Goal: Information Seeking & Learning: Compare options

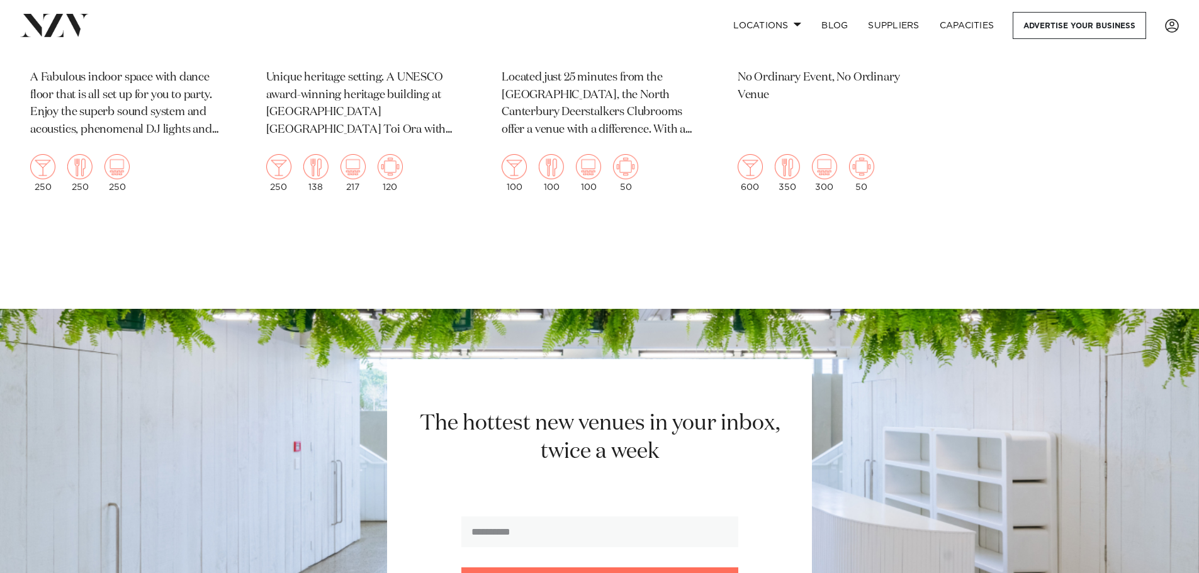
scroll to position [3272, 0]
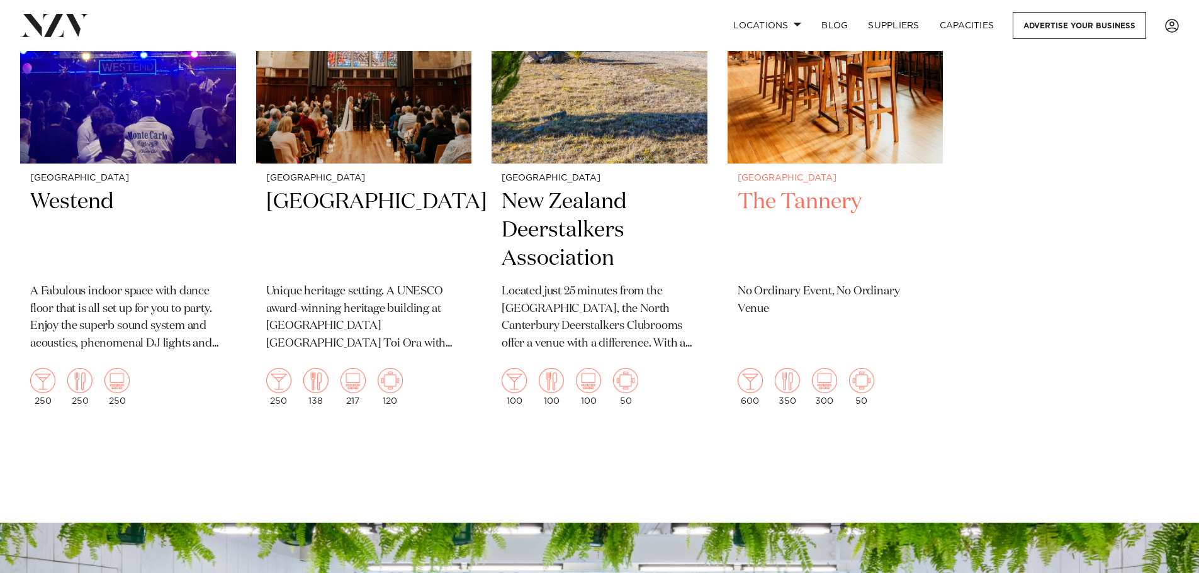
click at [780, 206] on h2 "The Tannery" at bounding box center [835, 230] width 196 height 85
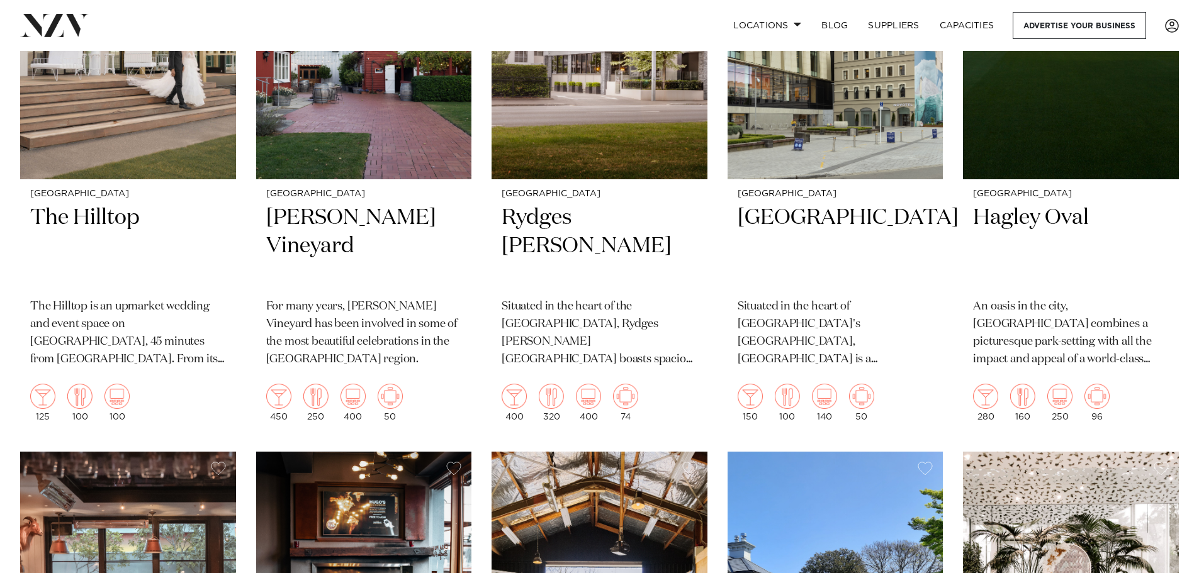
scroll to position [428, 0]
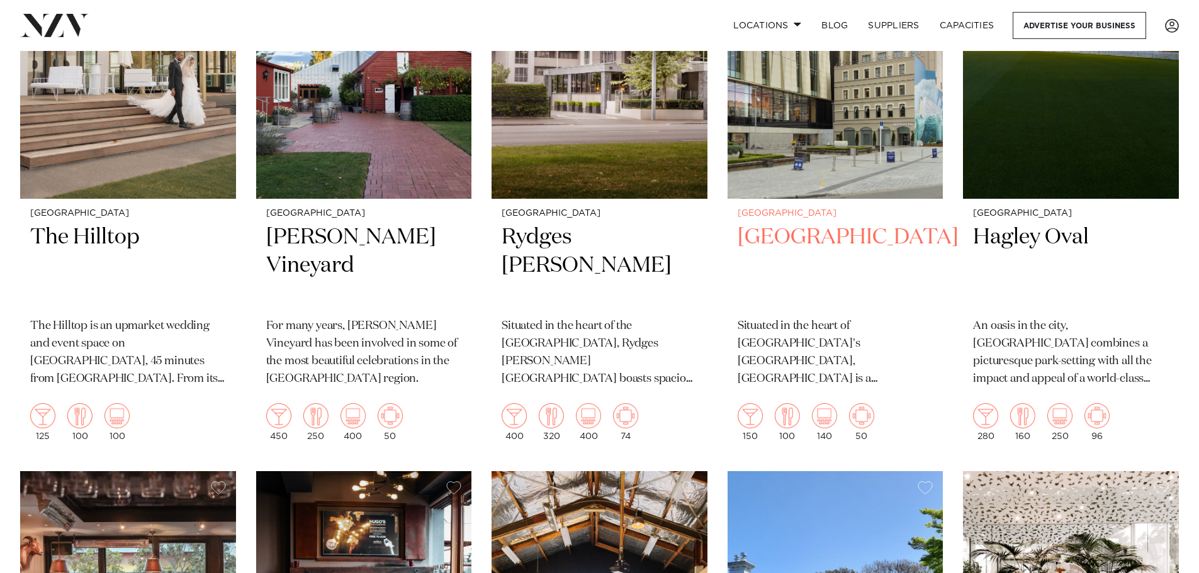
click at [781, 249] on h2 "Novotel Cathedral Square" at bounding box center [835, 265] width 196 height 85
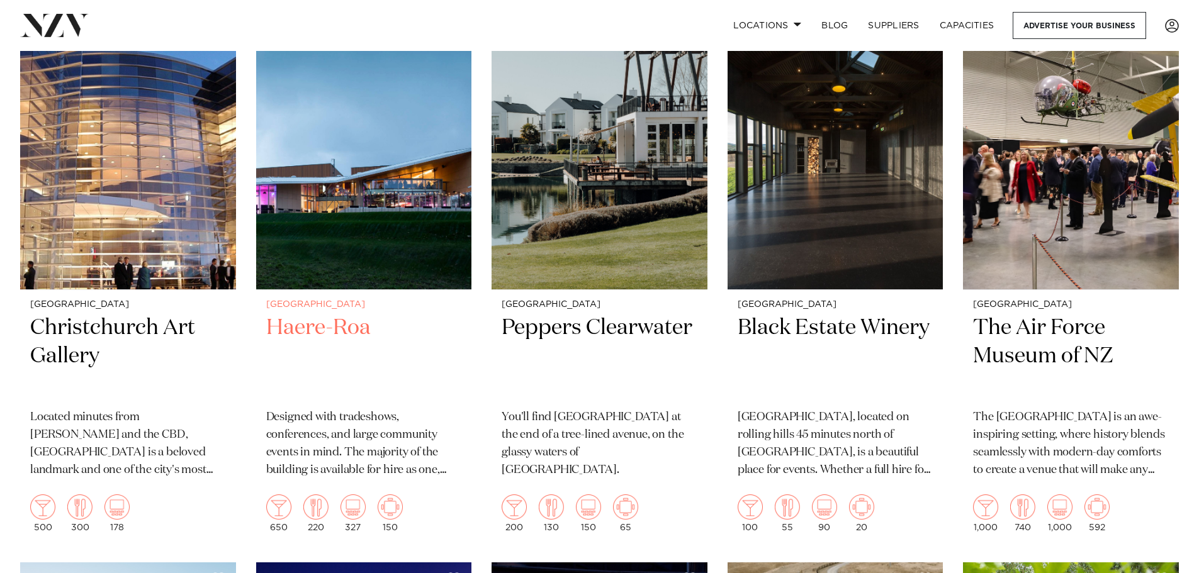
scroll to position [2064, 0]
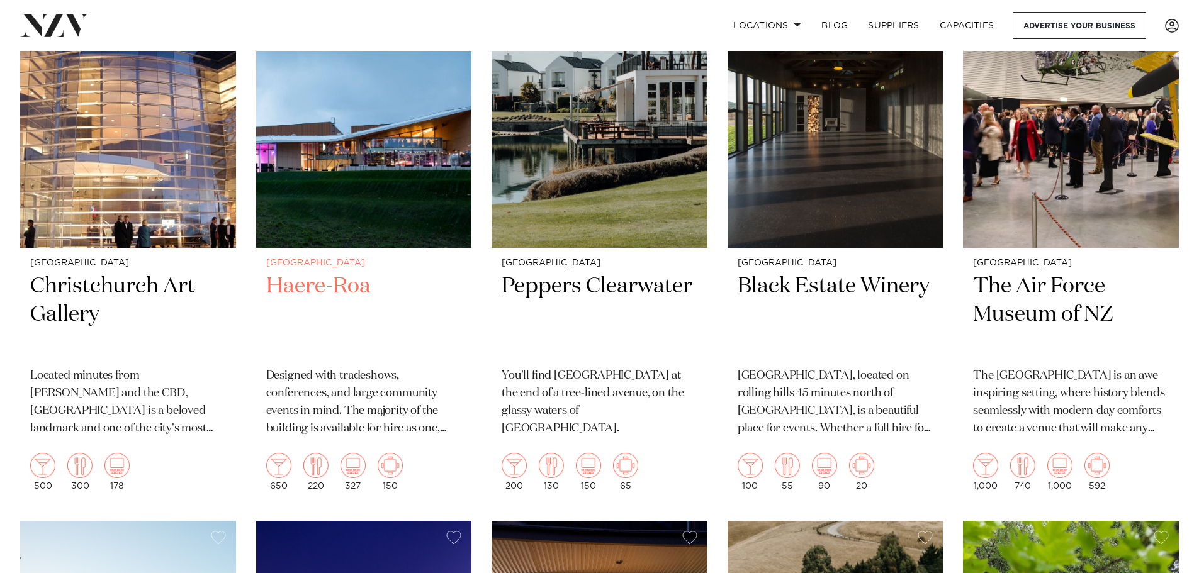
click at [352, 288] on h2 "Haere-Roa" at bounding box center [364, 314] width 196 height 85
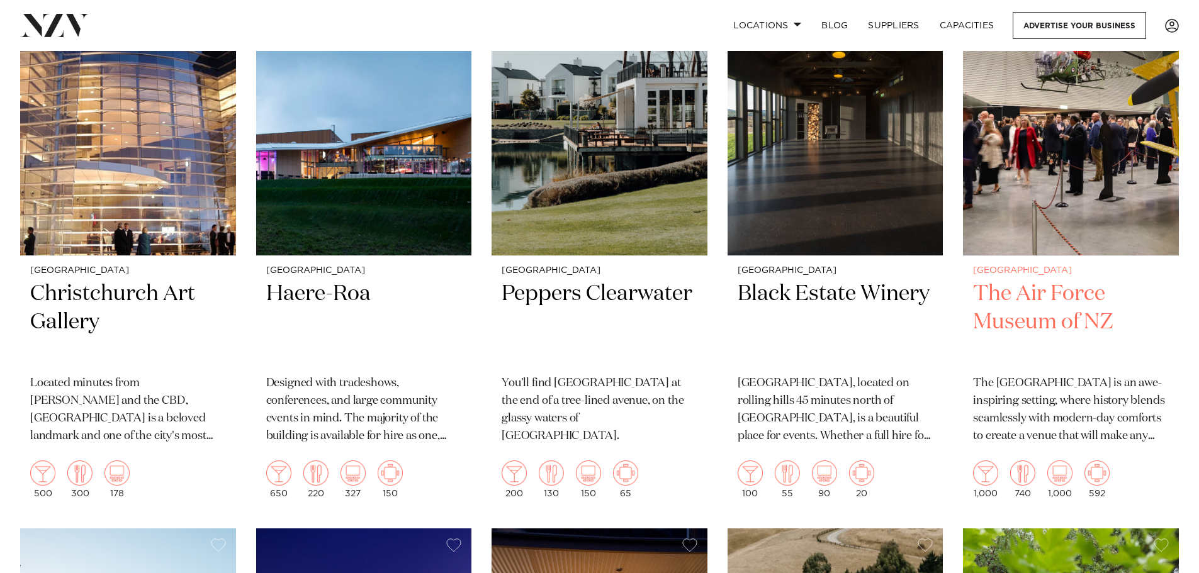
click at [1026, 303] on h2 "The Air Force Museum of NZ" at bounding box center [1071, 322] width 196 height 85
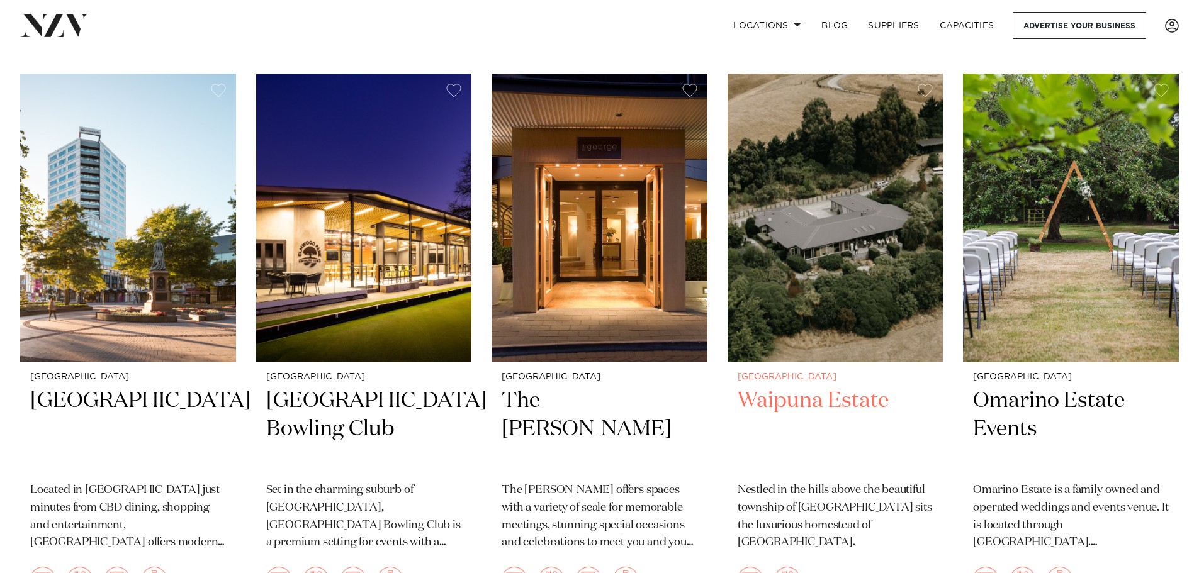
scroll to position [2552, 0]
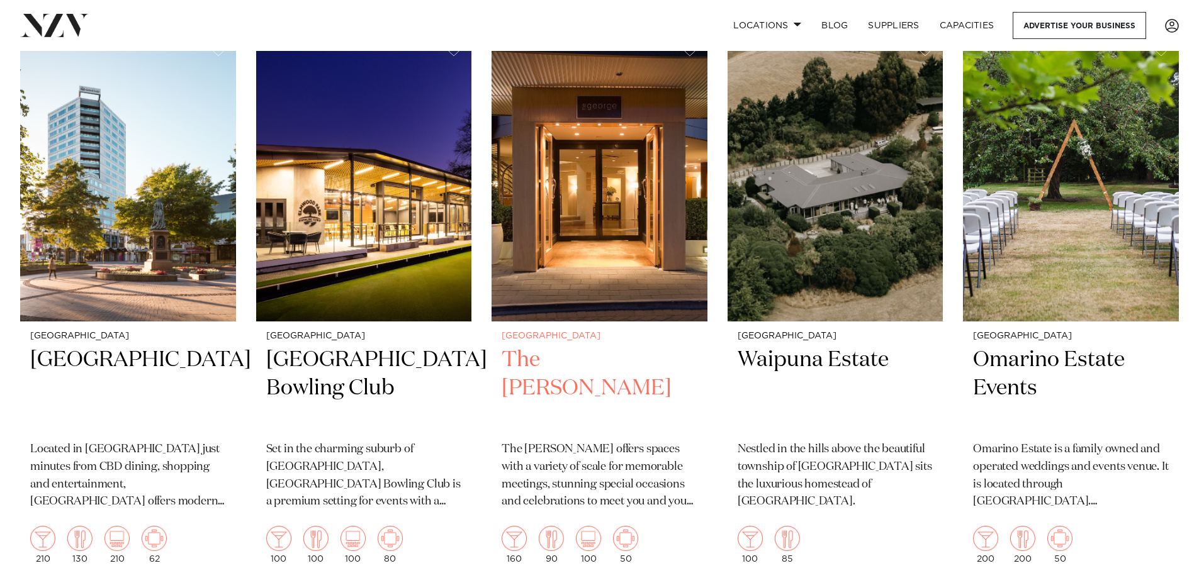
click at [595, 353] on h2 "The George" at bounding box center [599, 388] width 196 height 85
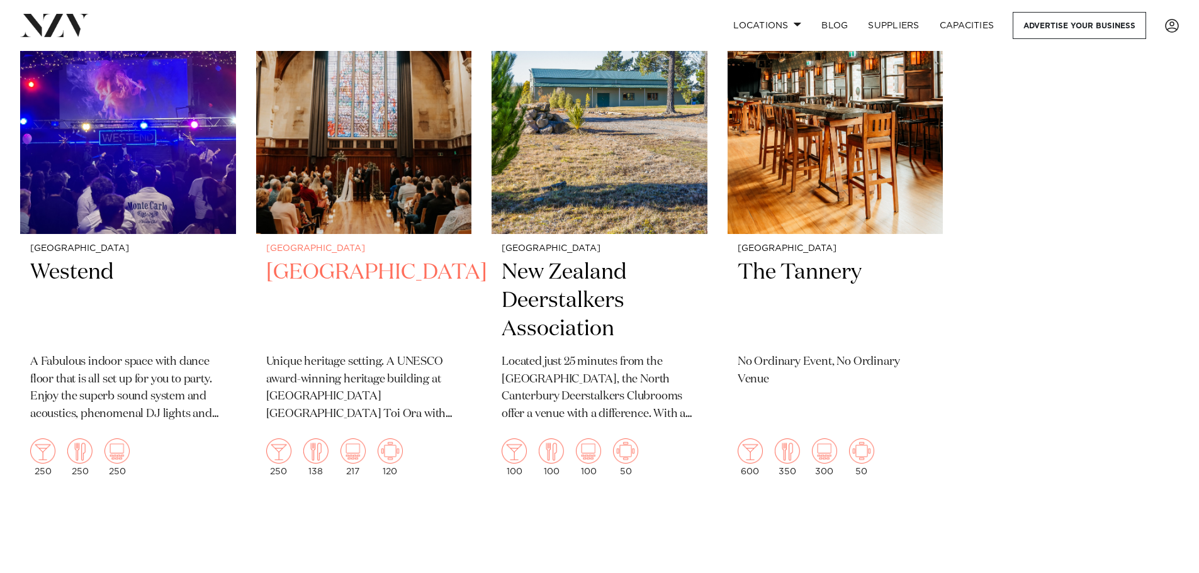
scroll to position [3234, 0]
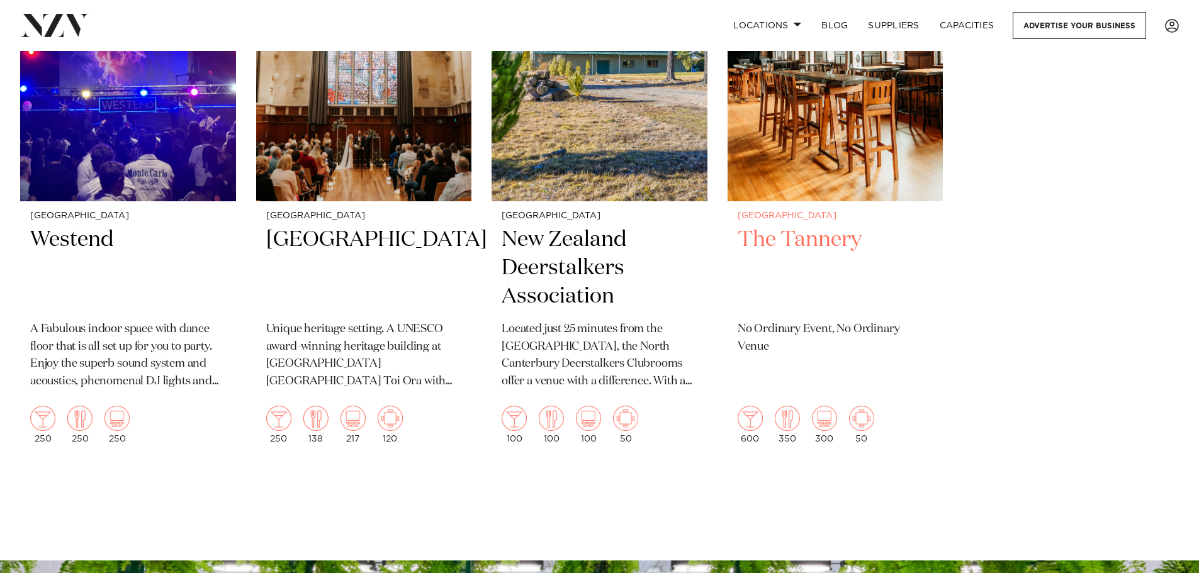
click at [799, 235] on h2 "The Tannery" at bounding box center [835, 268] width 196 height 85
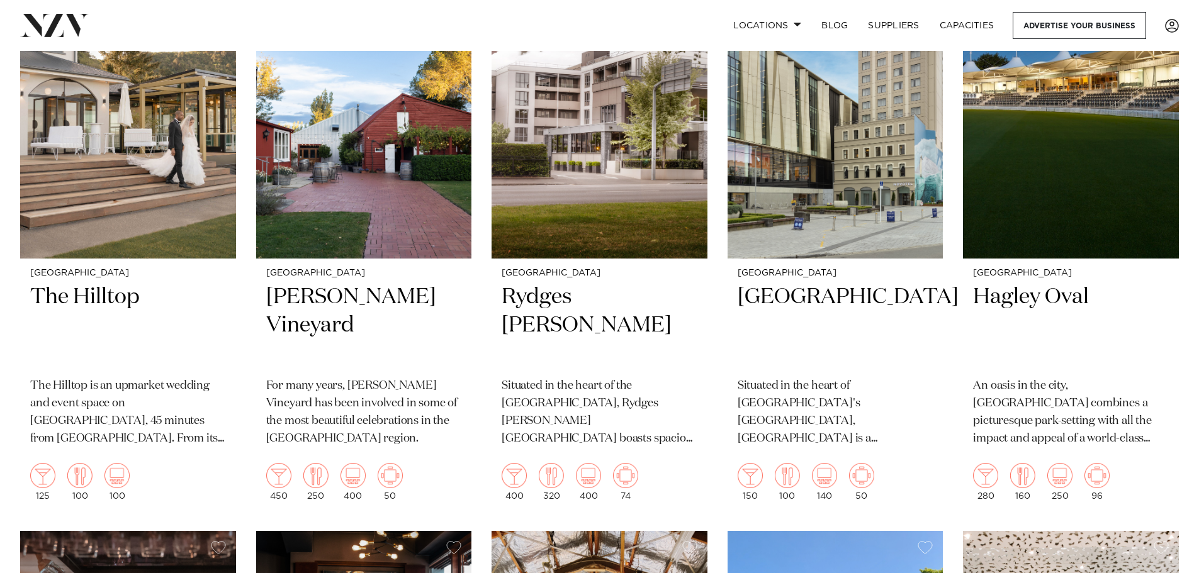
scroll to position [378, 0]
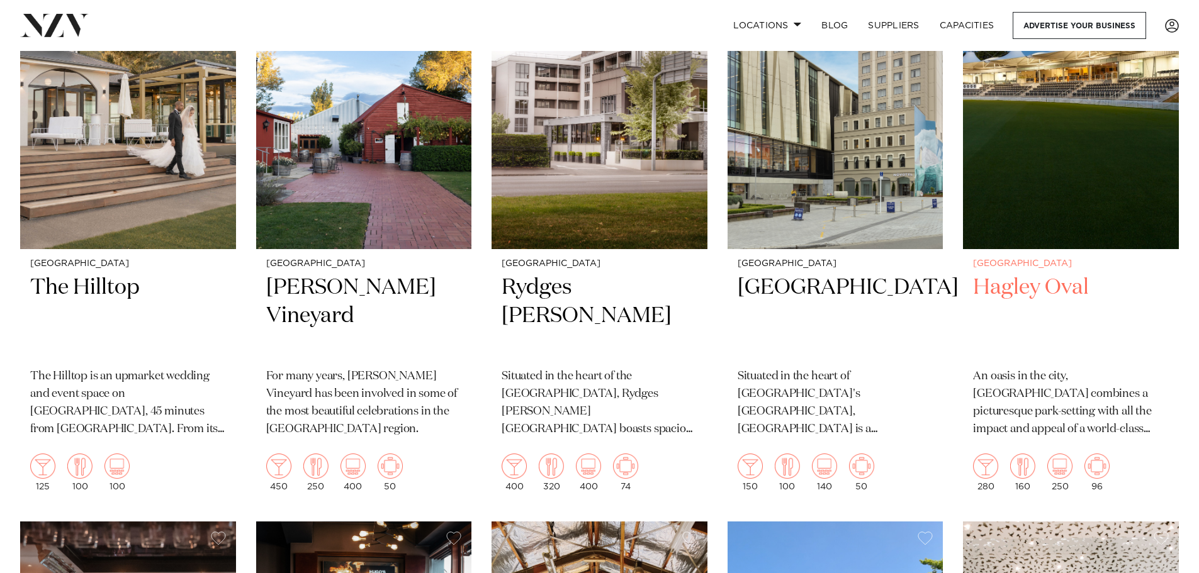
click at [1027, 297] on h2 "Hagley Oval" at bounding box center [1071, 316] width 196 height 85
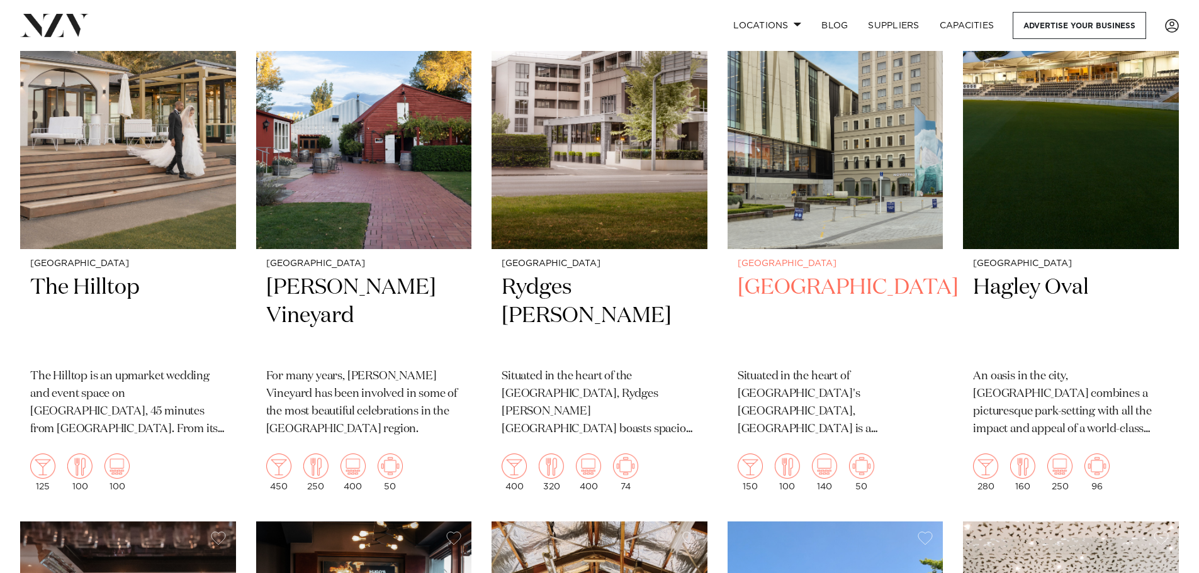
click at [816, 279] on h2 "Novotel Cathedral Square" at bounding box center [835, 316] width 196 height 85
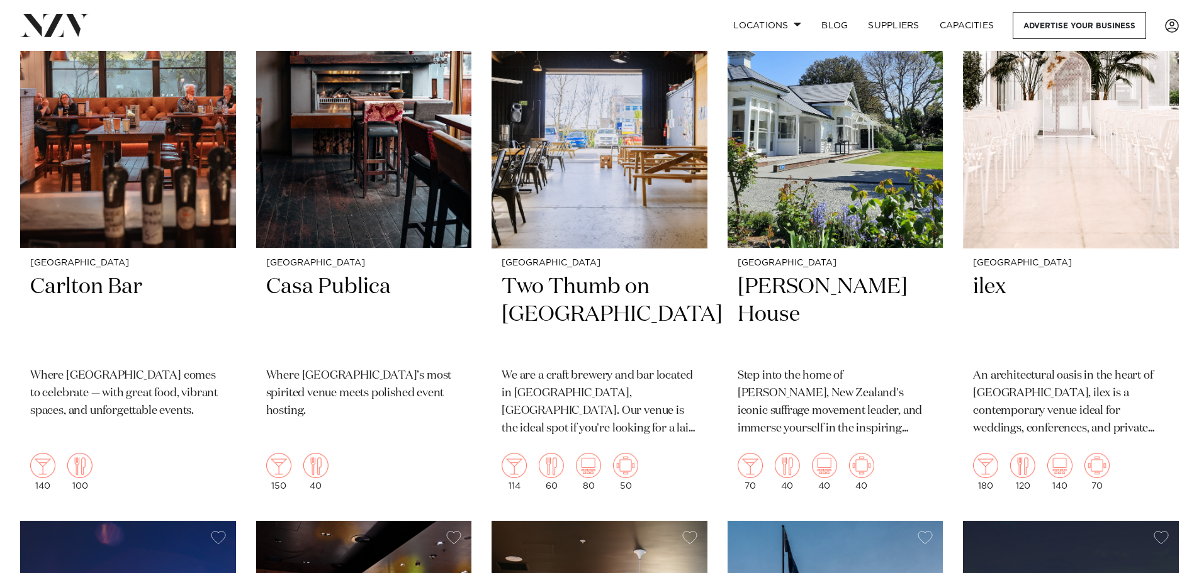
scroll to position [944, 0]
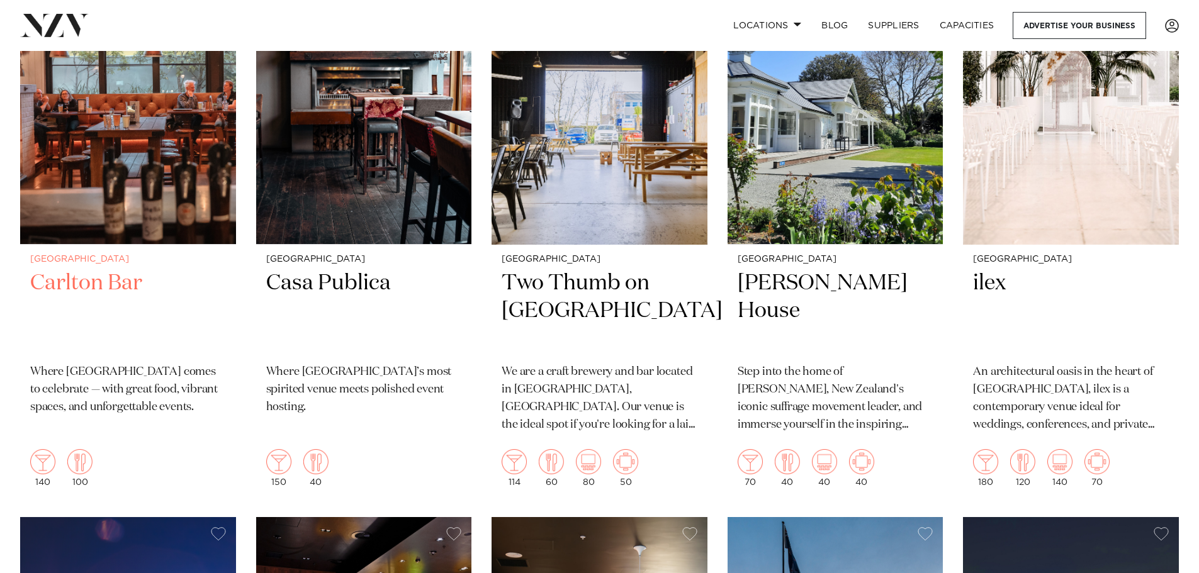
click at [64, 284] on h2 "Carlton Bar" at bounding box center [128, 311] width 196 height 85
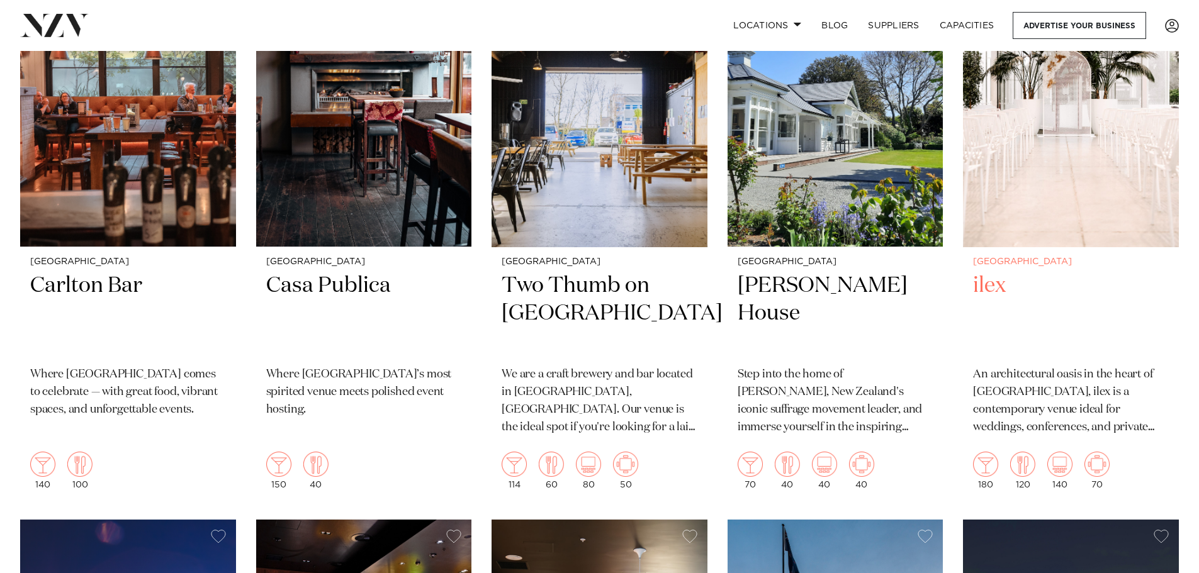
click at [1020, 164] on img at bounding box center [1071, 102] width 216 height 289
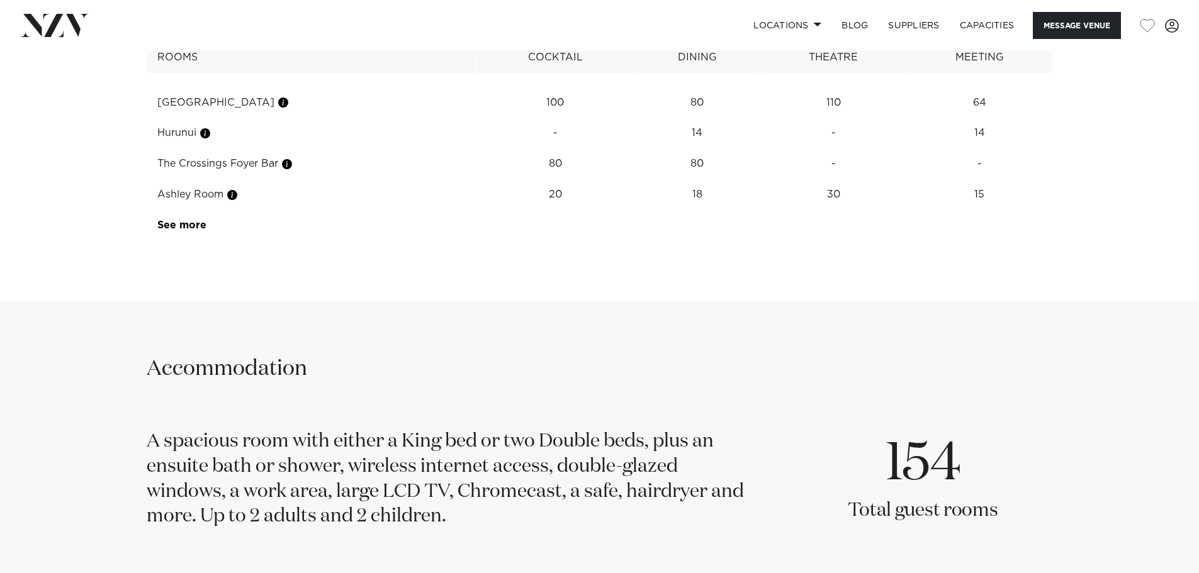
scroll to position [1825, 0]
click at [177, 225] on link "See more" at bounding box center [206, 225] width 98 height 10
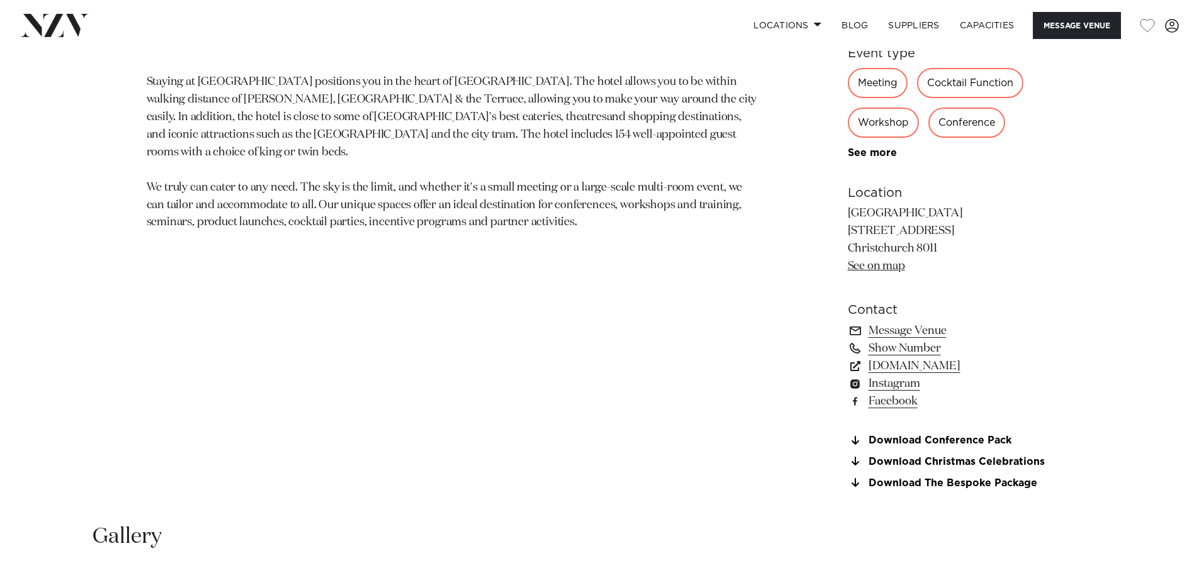
scroll to position [818, 0]
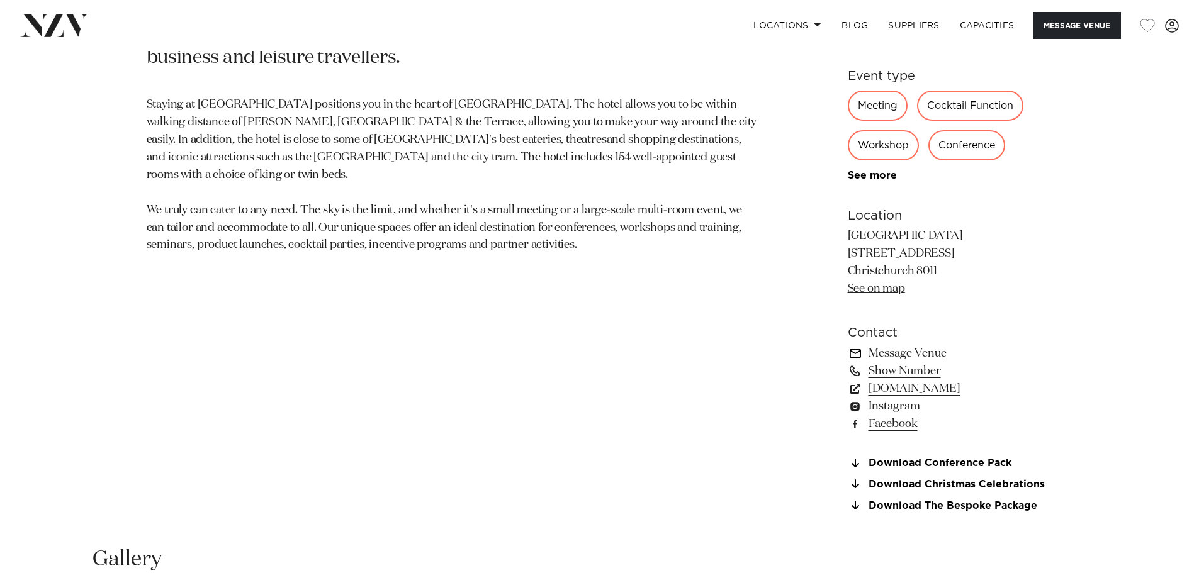
click at [882, 354] on link "Message Venue" at bounding box center [950, 354] width 205 height 18
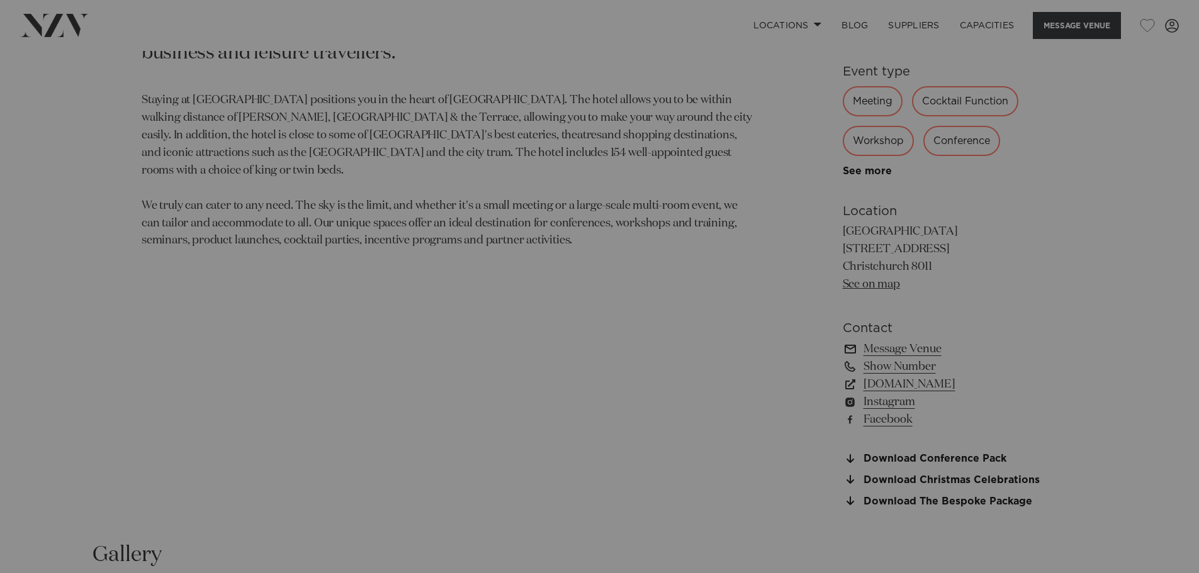
scroll to position [822, 0]
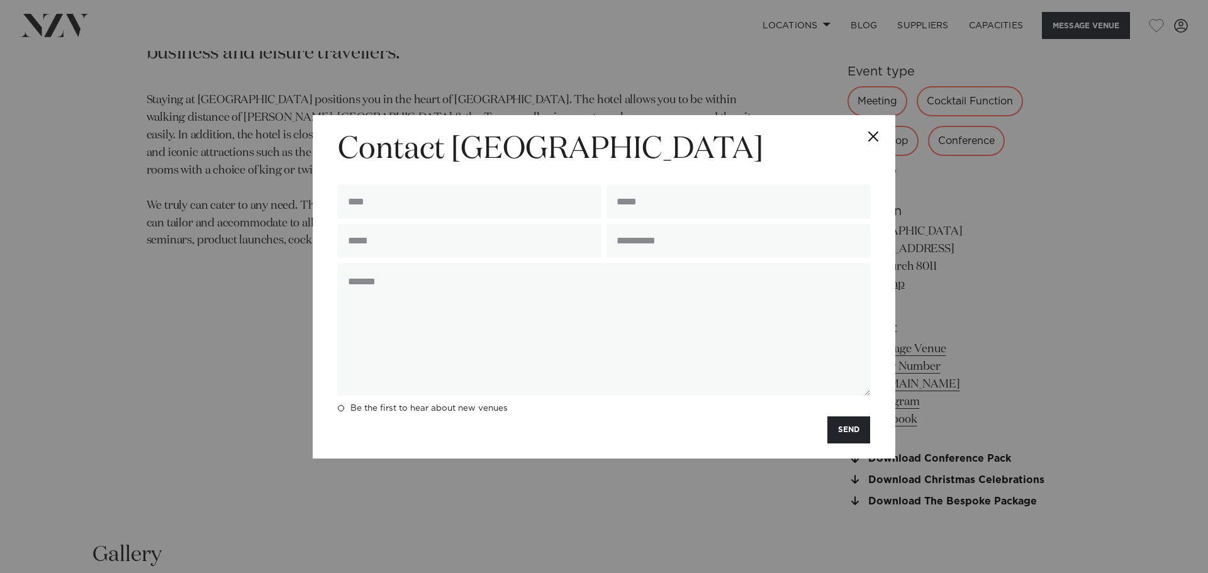
click at [870, 135] on button "Close" at bounding box center [873, 137] width 44 height 44
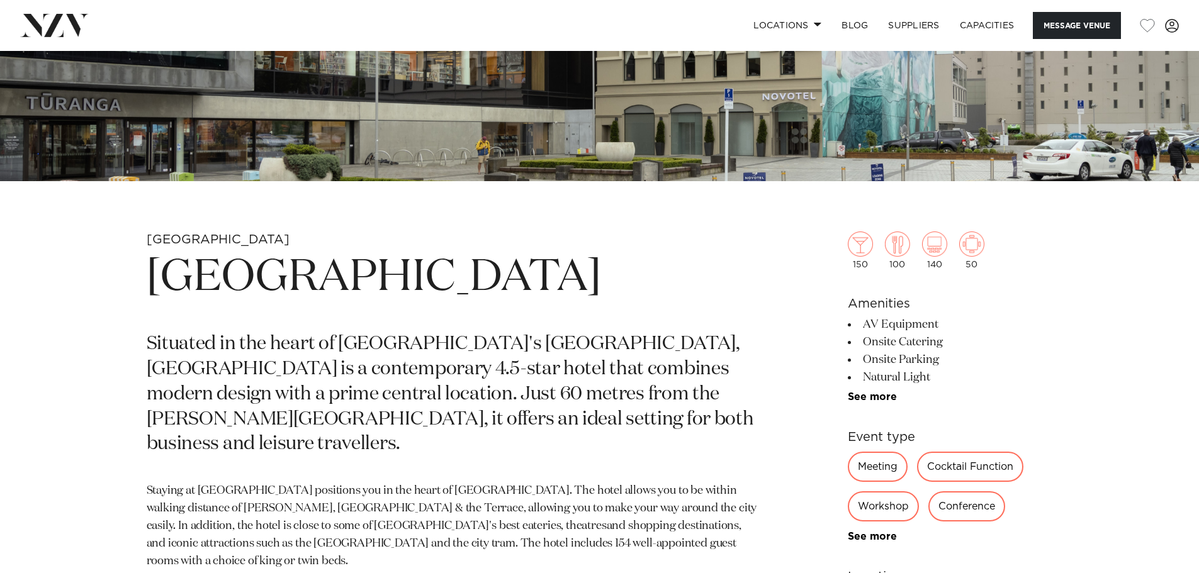
scroll to position [67, 0]
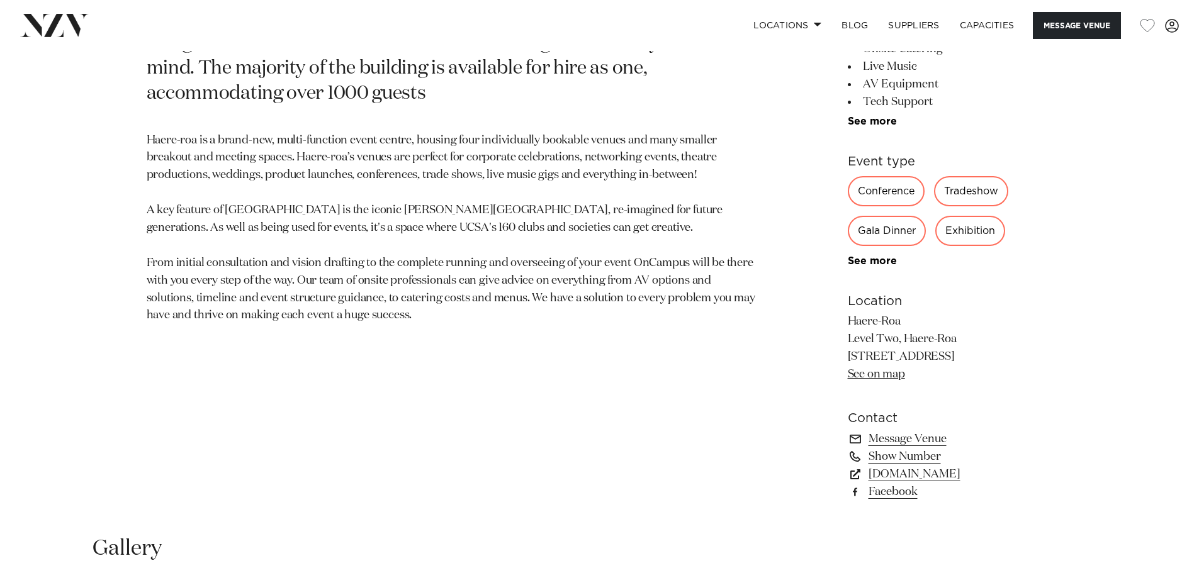
scroll to position [755, 0]
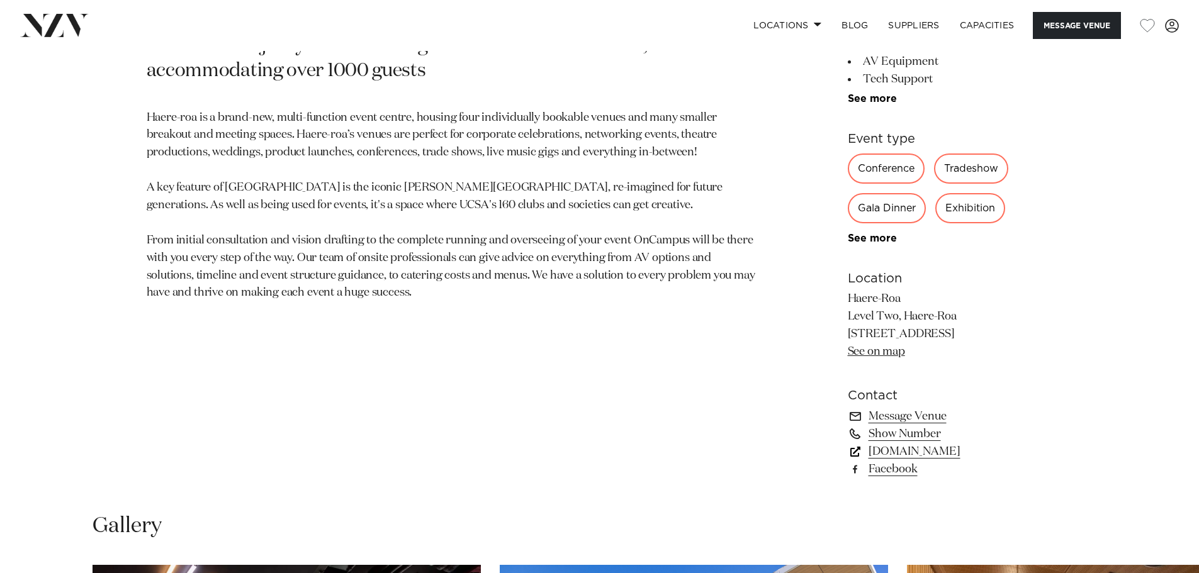
click at [909, 452] on link "haereroa.org.nz" at bounding box center [950, 452] width 205 height 18
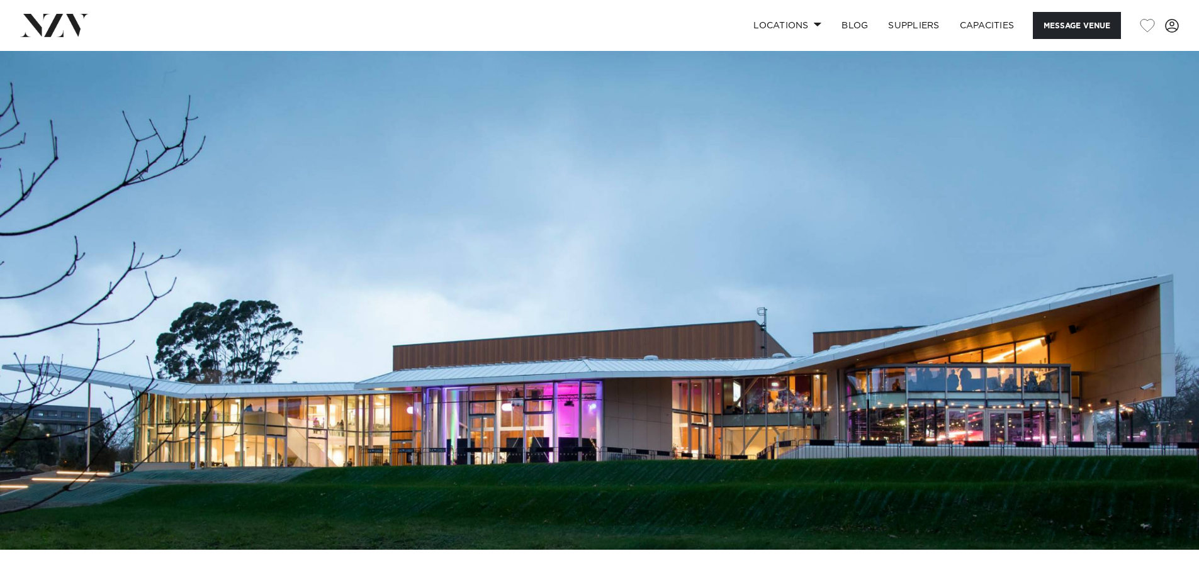
scroll to position [0, 0]
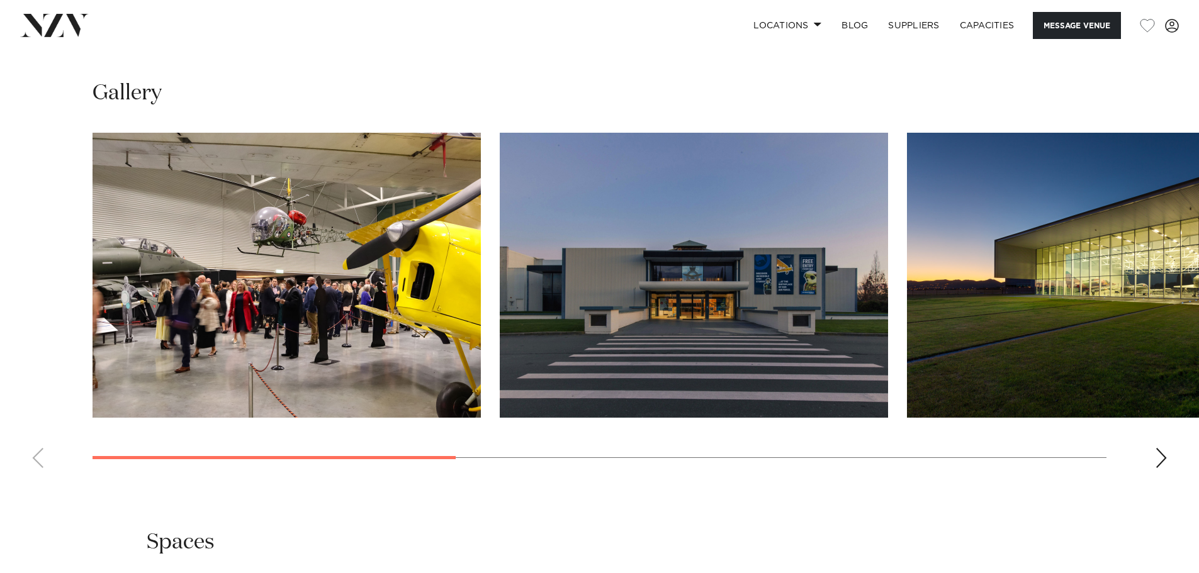
scroll to position [1321, 0]
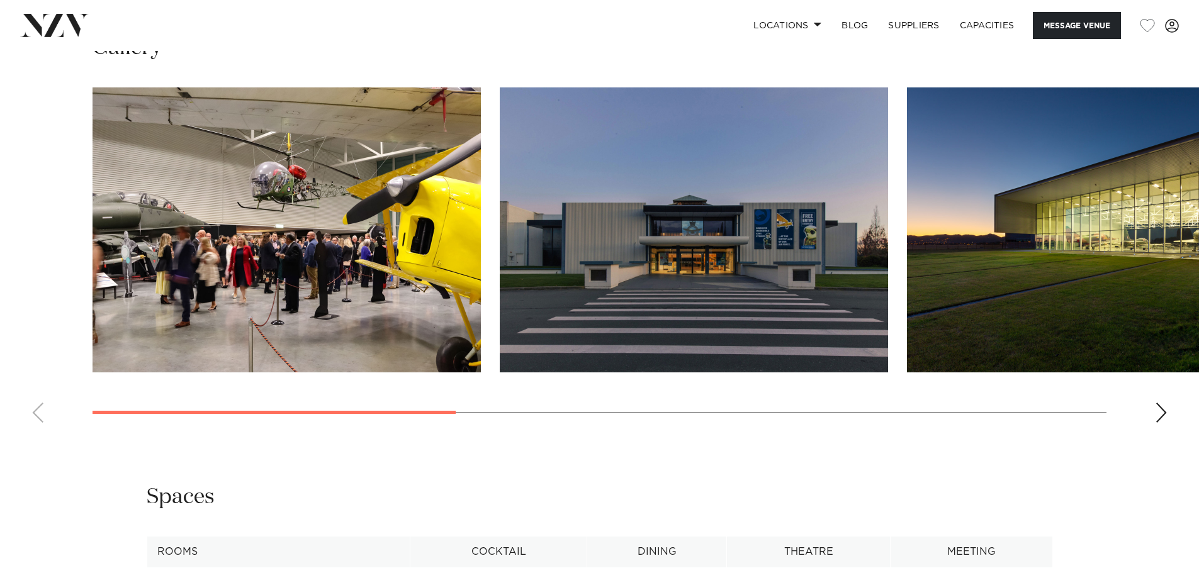
click at [1162, 403] on div "Next slide" at bounding box center [1161, 413] width 13 height 20
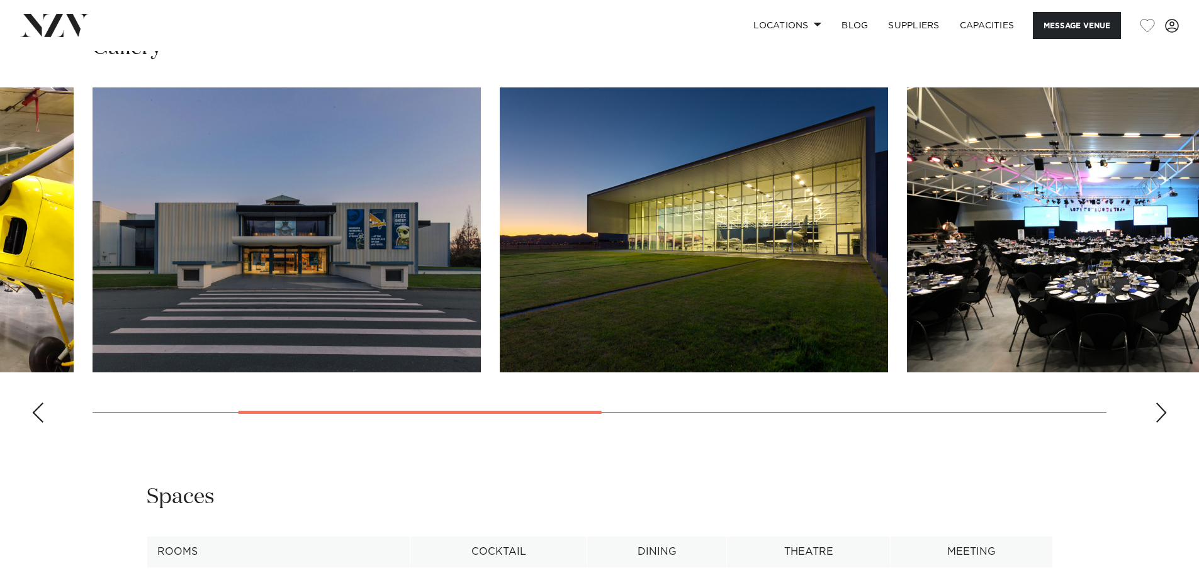
click at [1162, 403] on div "Next slide" at bounding box center [1161, 413] width 13 height 20
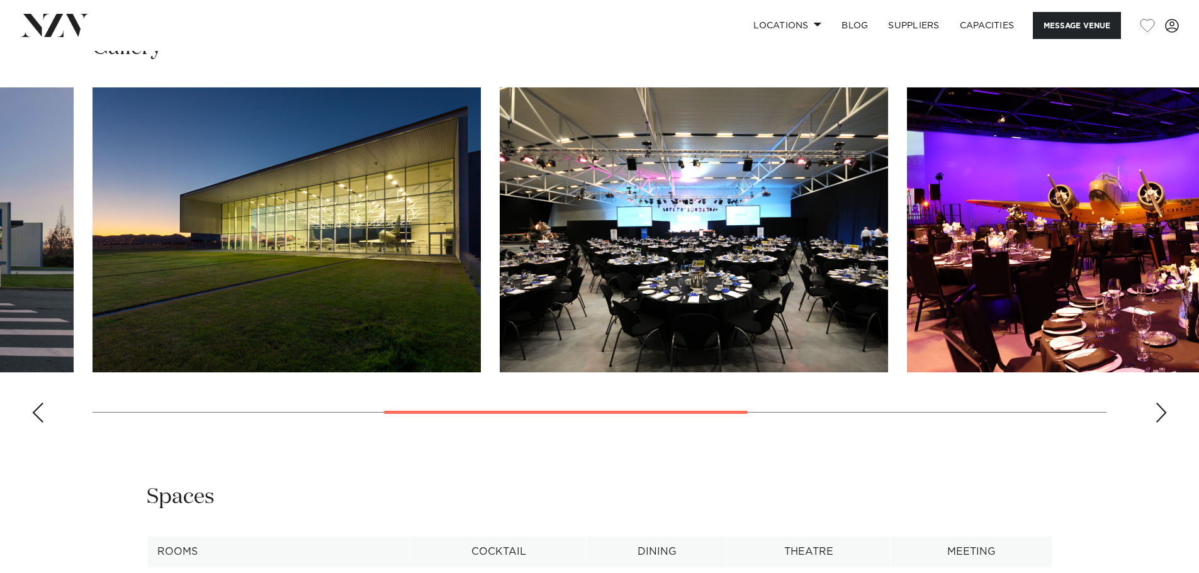
click at [1162, 403] on div "Next slide" at bounding box center [1161, 413] width 13 height 20
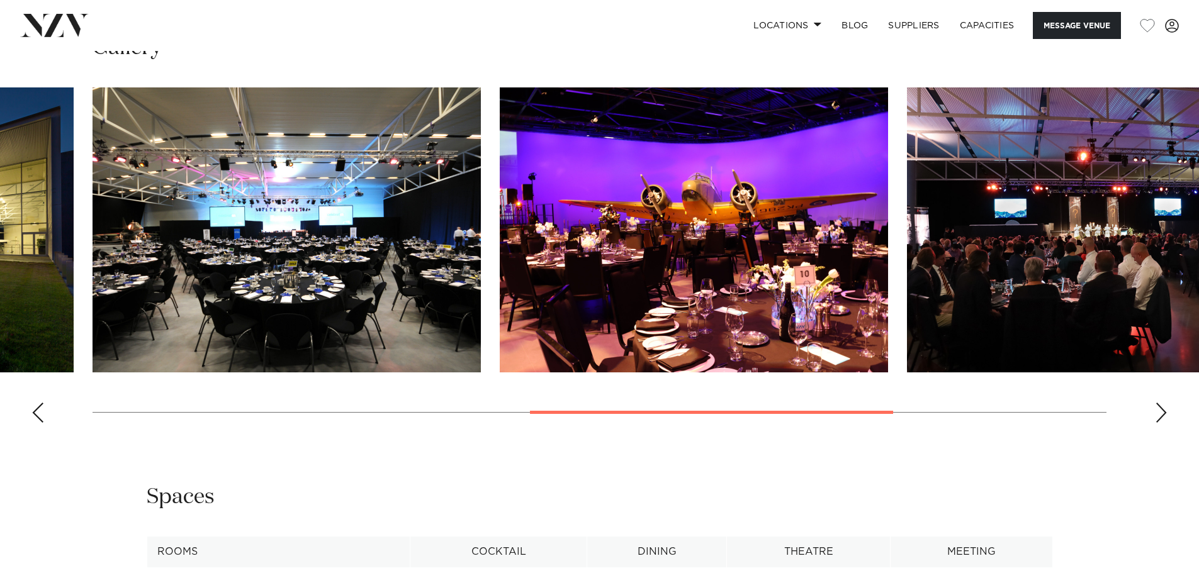
click at [1162, 403] on div "Next slide" at bounding box center [1161, 413] width 13 height 20
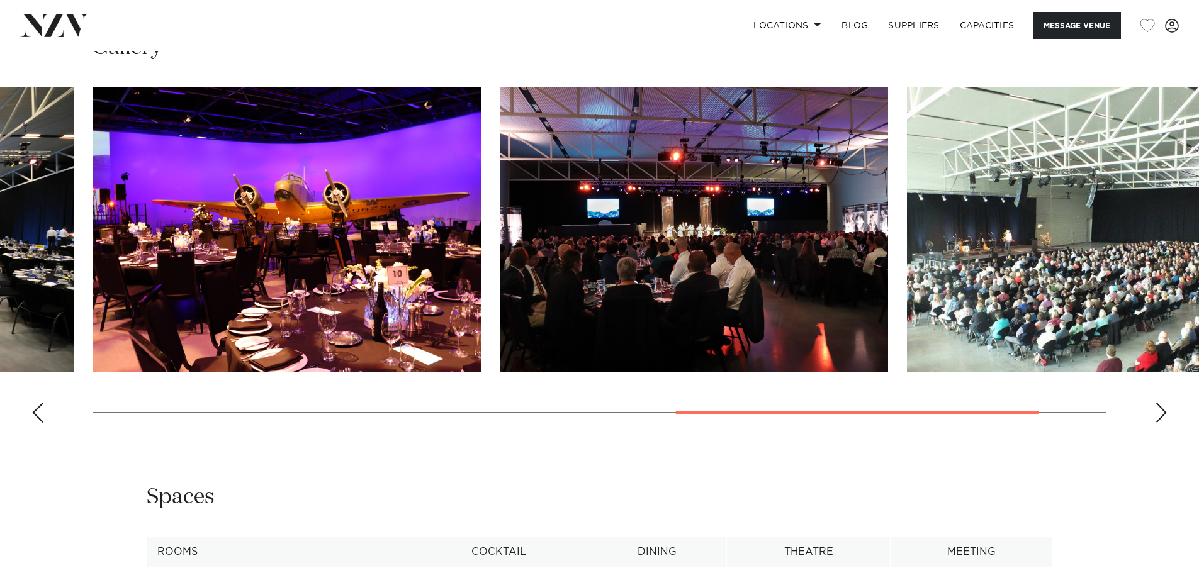
click at [1162, 403] on div "Next slide" at bounding box center [1161, 413] width 13 height 20
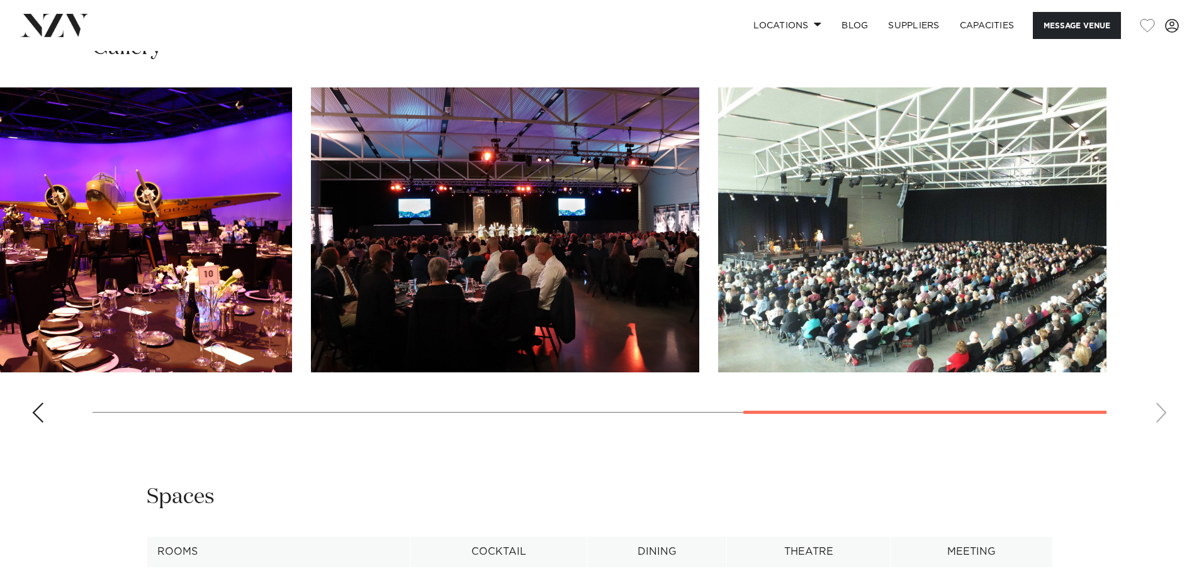
click at [1162, 399] on swiper-container at bounding box center [599, 259] width 1199 height 345
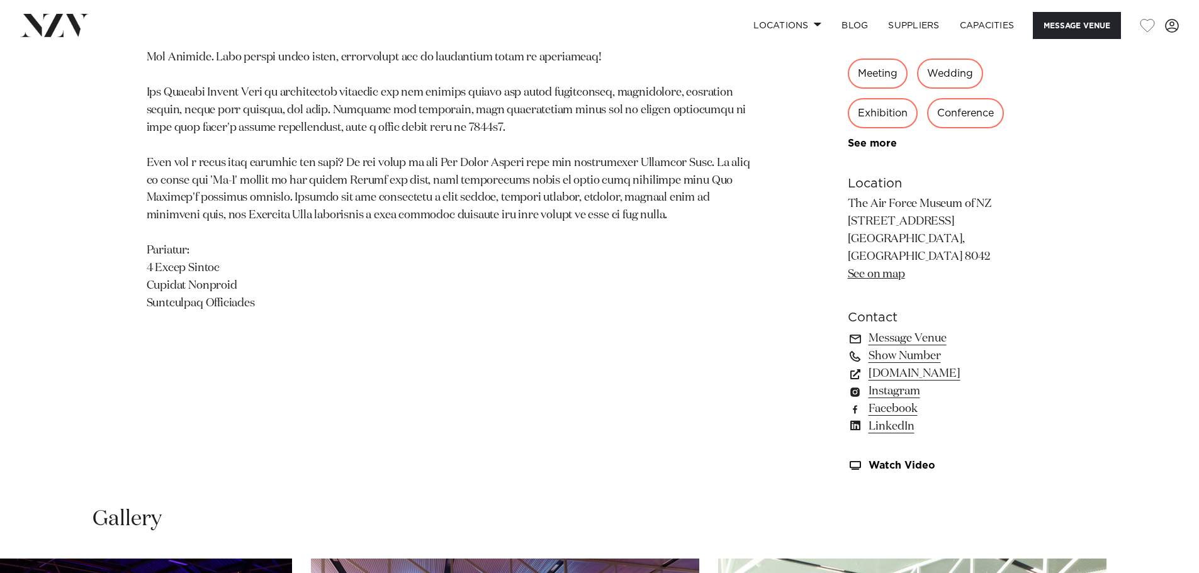
scroll to position [503, 0]
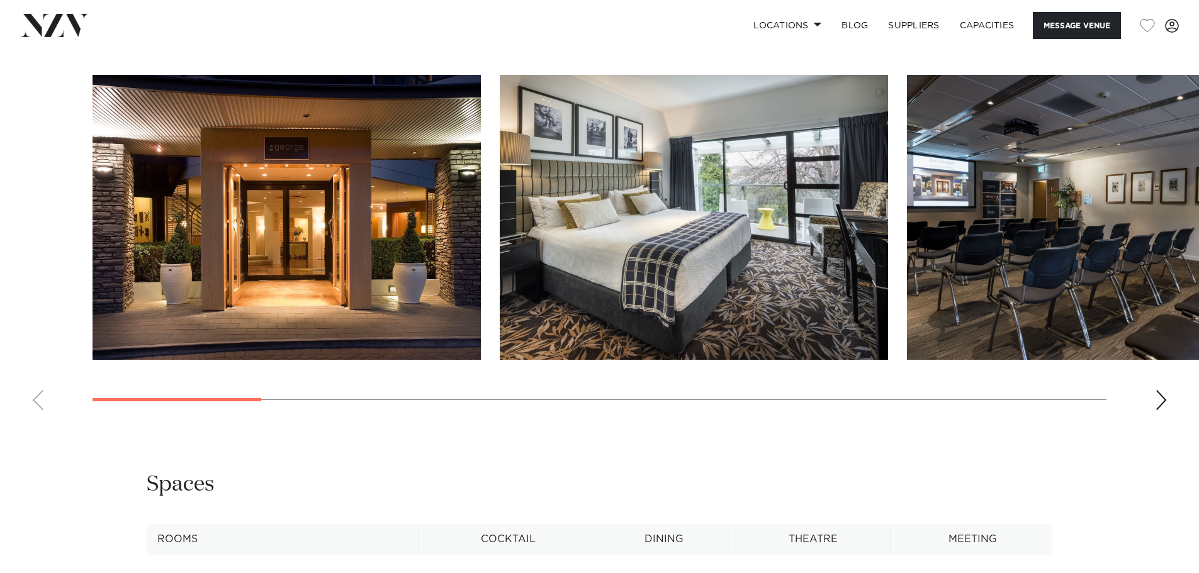
scroll to position [1321, 0]
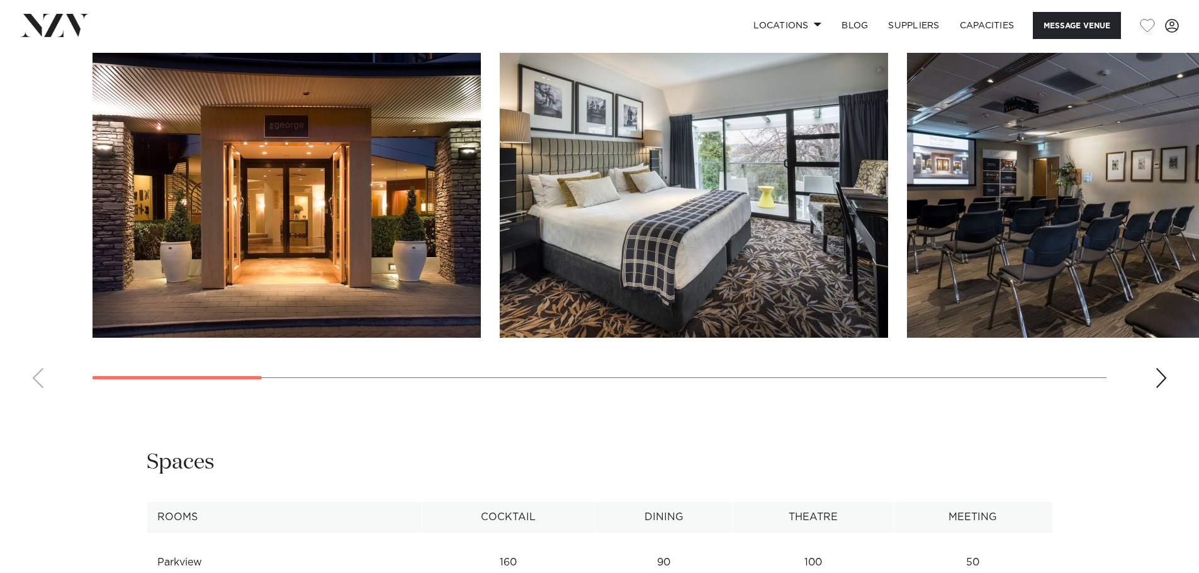
click at [1162, 388] on div "Next slide" at bounding box center [1161, 378] width 13 height 20
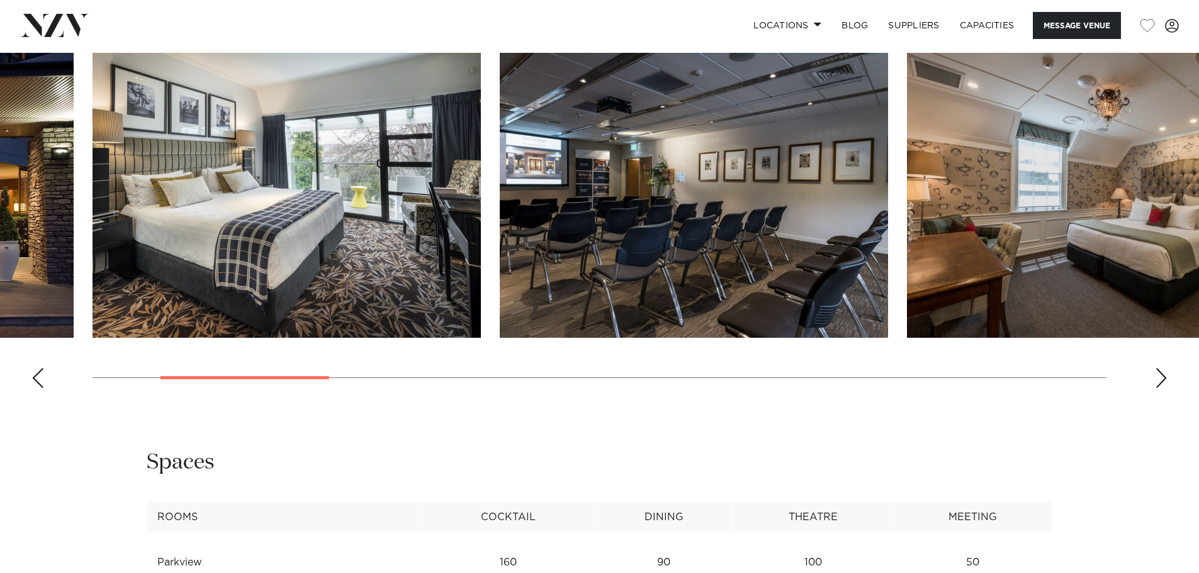
click at [1162, 388] on div "Next slide" at bounding box center [1161, 378] width 13 height 20
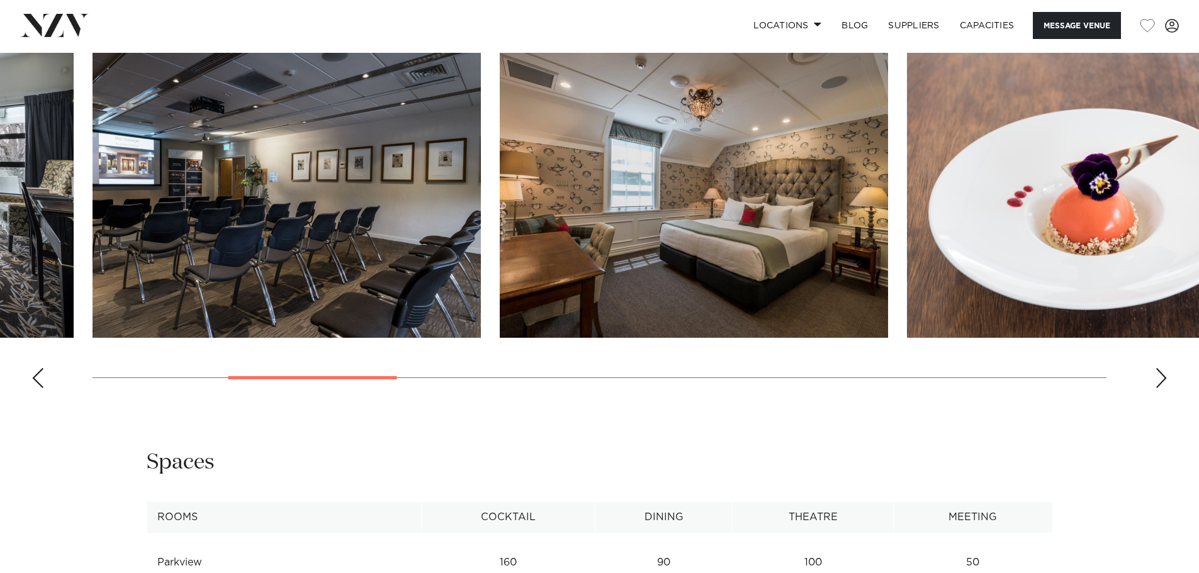
click at [1162, 388] on div "Next slide" at bounding box center [1161, 378] width 13 height 20
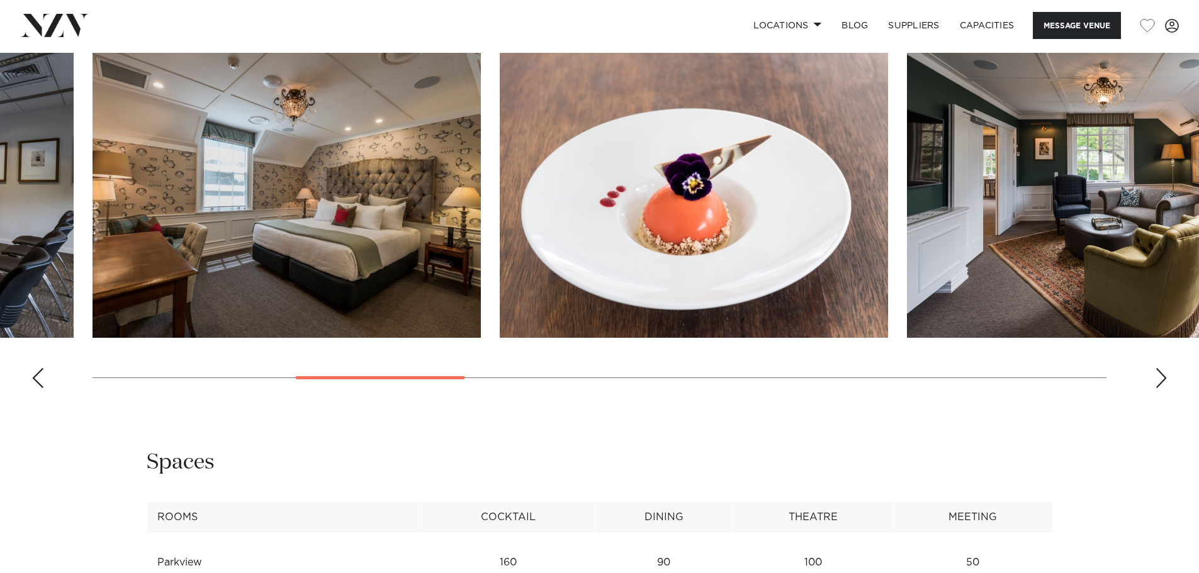
click at [1162, 388] on div "Next slide" at bounding box center [1161, 378] width 13 height 20
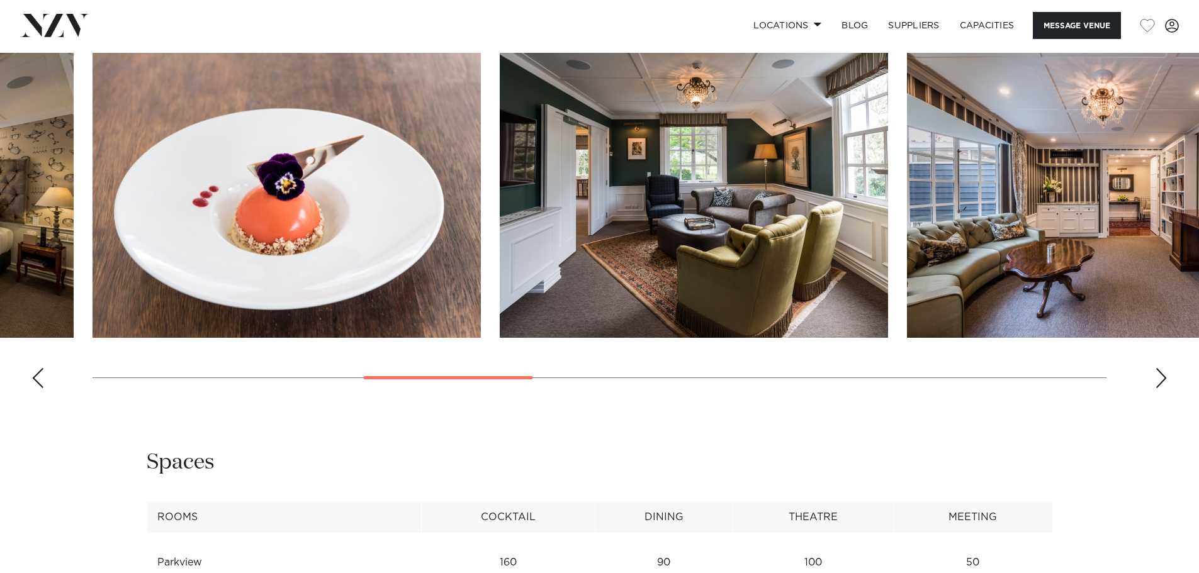
click at [1162, 388] on div "Next slide" at bounding box center [1161, 378] width 13 height 20
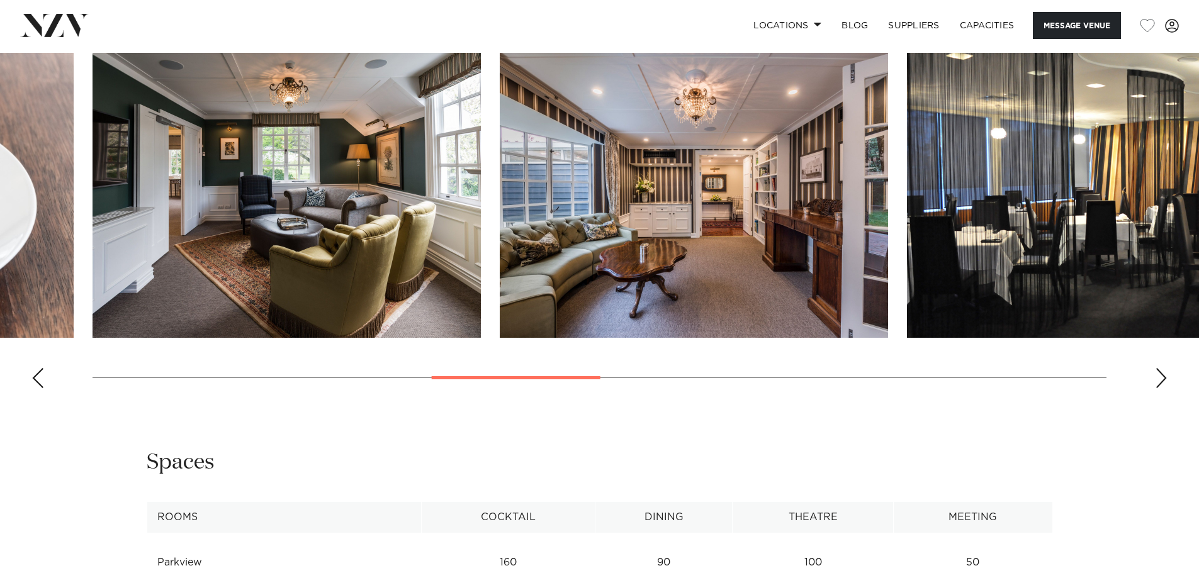
click at [1162, 388] on div "Next slide" at bounding box center [1161, 378] width 13 height 20
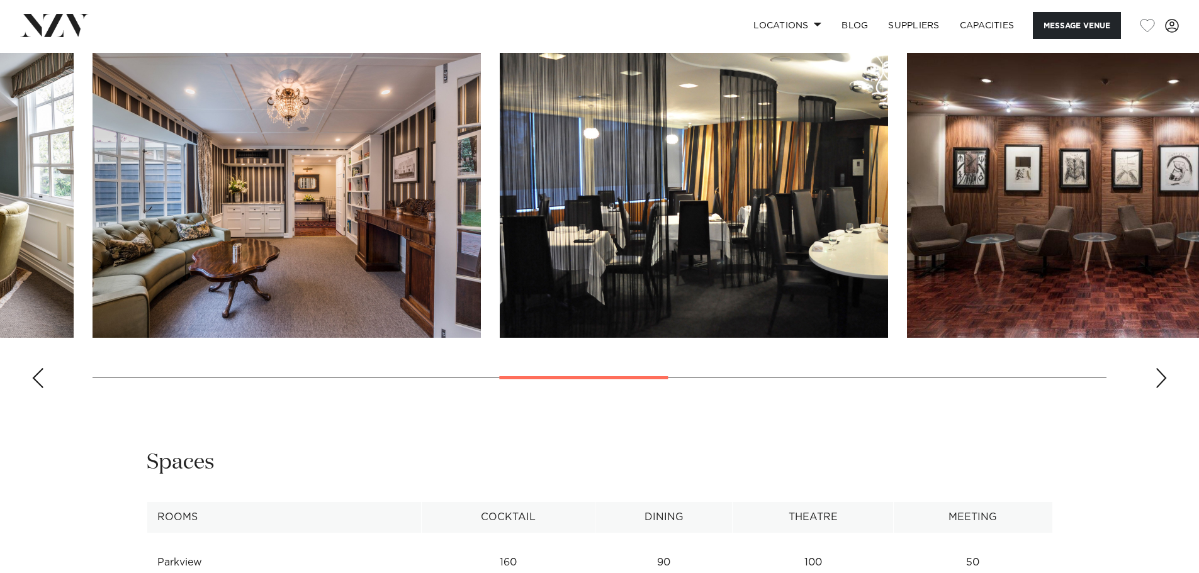
click at [1161, 388] on div "Next slide" at bounding box center [1161, 378] width 13 height 20
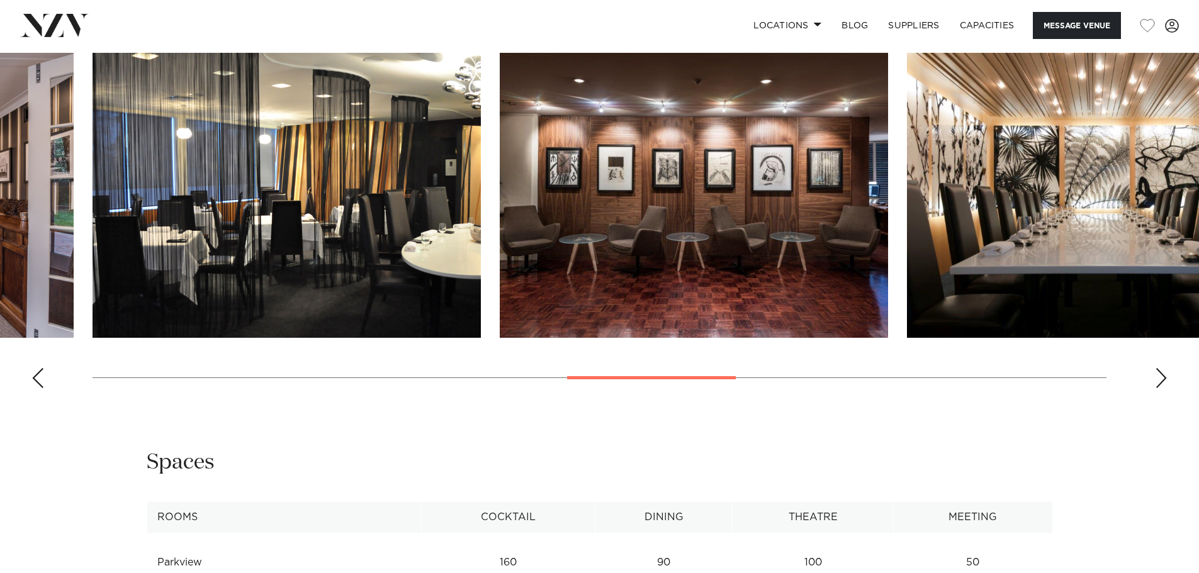
click at [1161, 388] on div "Next slide" at bounding box center [1161, 378] width 13 height 20
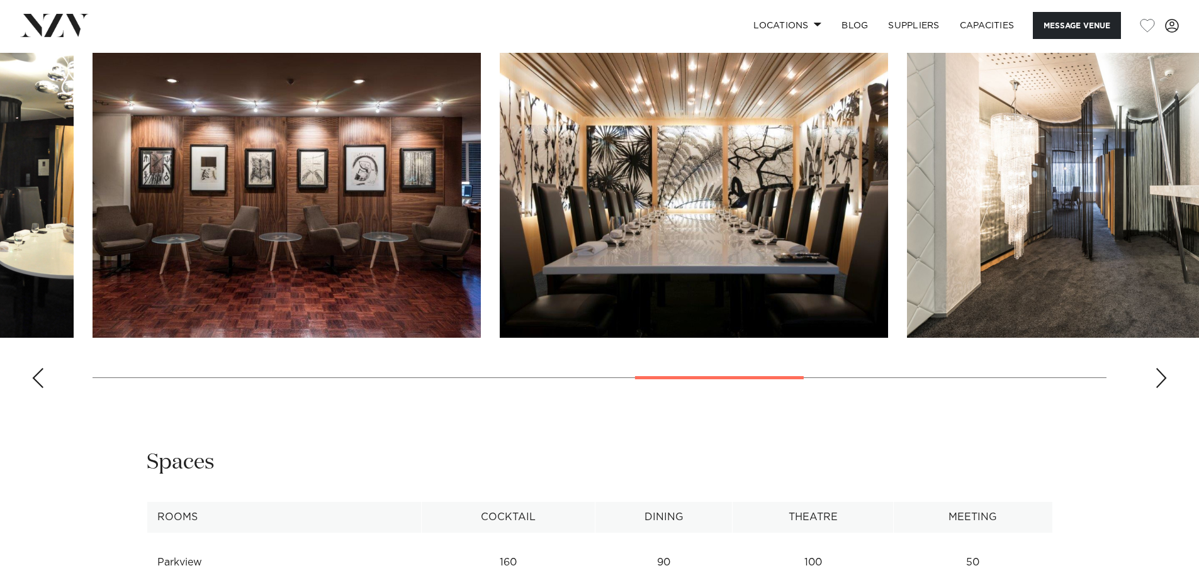
click at [1160, 388] on div "Next slide" at bounding box center [1161, 378] width 13 height 20
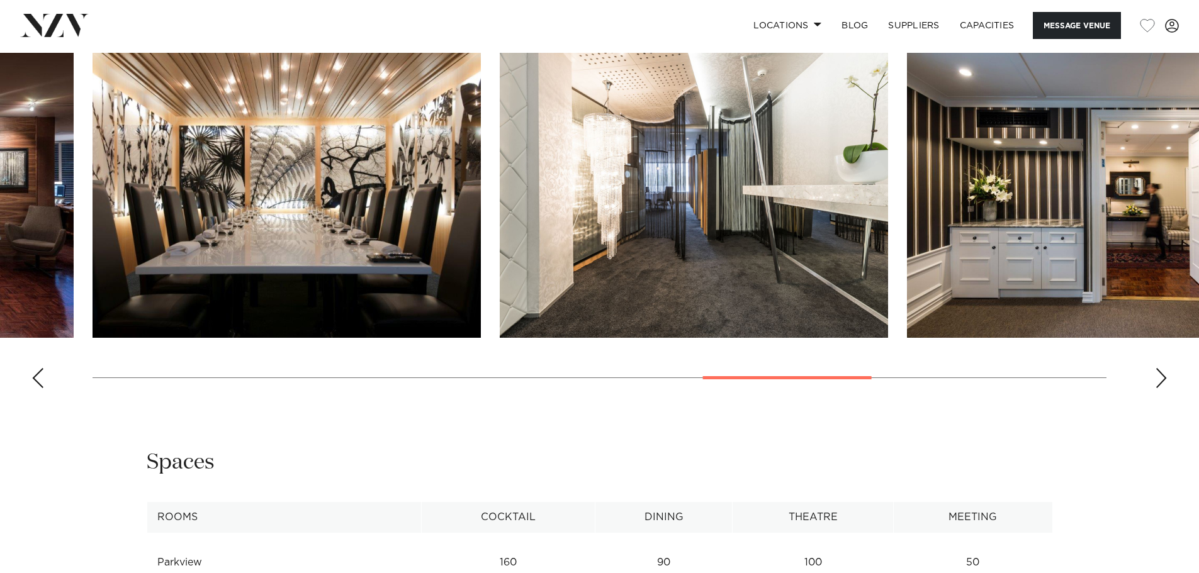
click at [1160, 388] on div "Next slide" at bounding box center [1161, 378] width 13 height 20
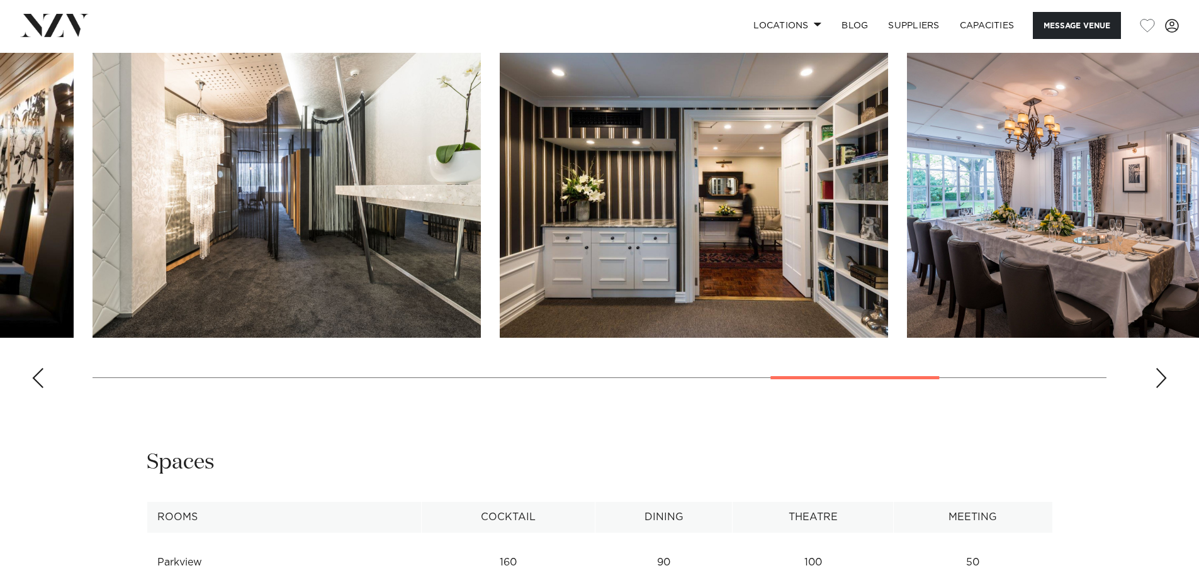
click at [1160, 388] on div "Next slide" at bounding box center [1161, 378] width 13 height 20
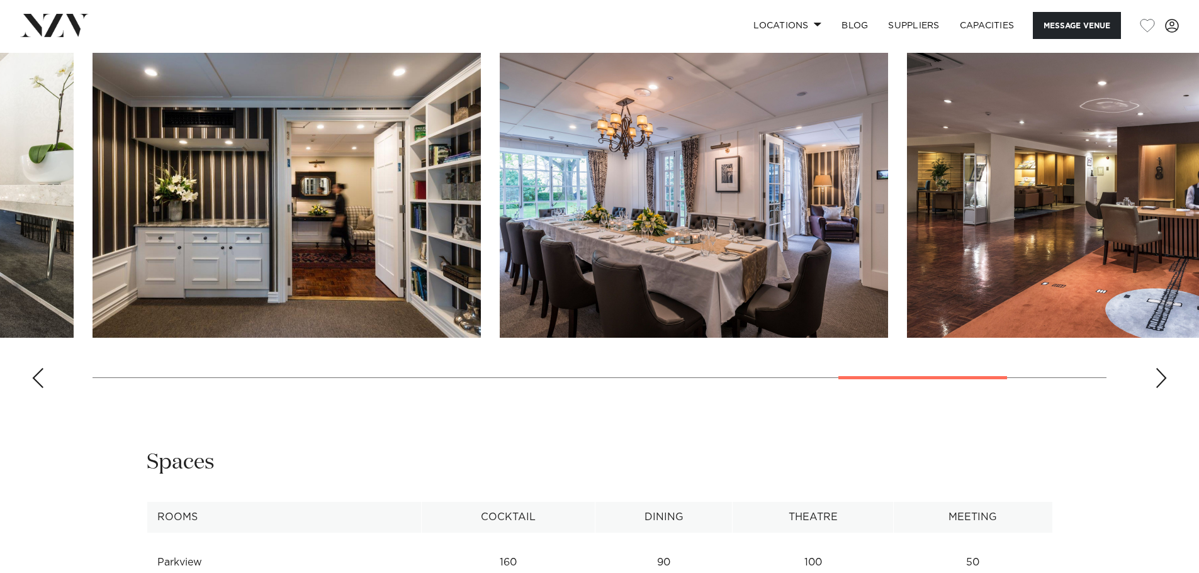
click at [1160, 388] on div "Next slide" at bounding box center [1161, 378] width 13 height 20
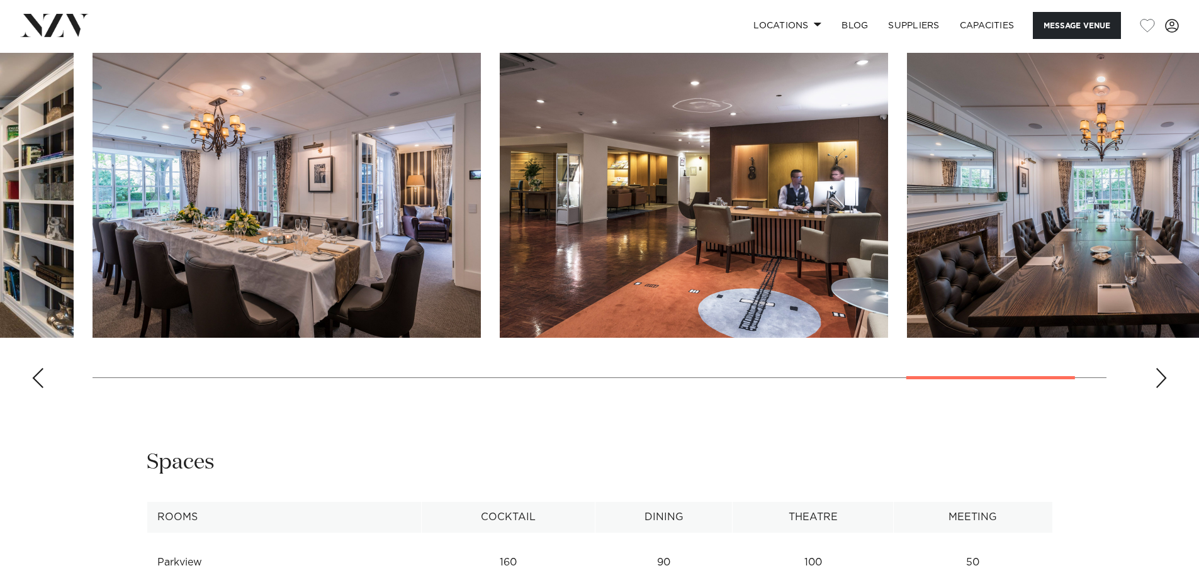
click at [1160, 388] on div "Next slide" at bounding box center [1161, 378] width 13 height 20
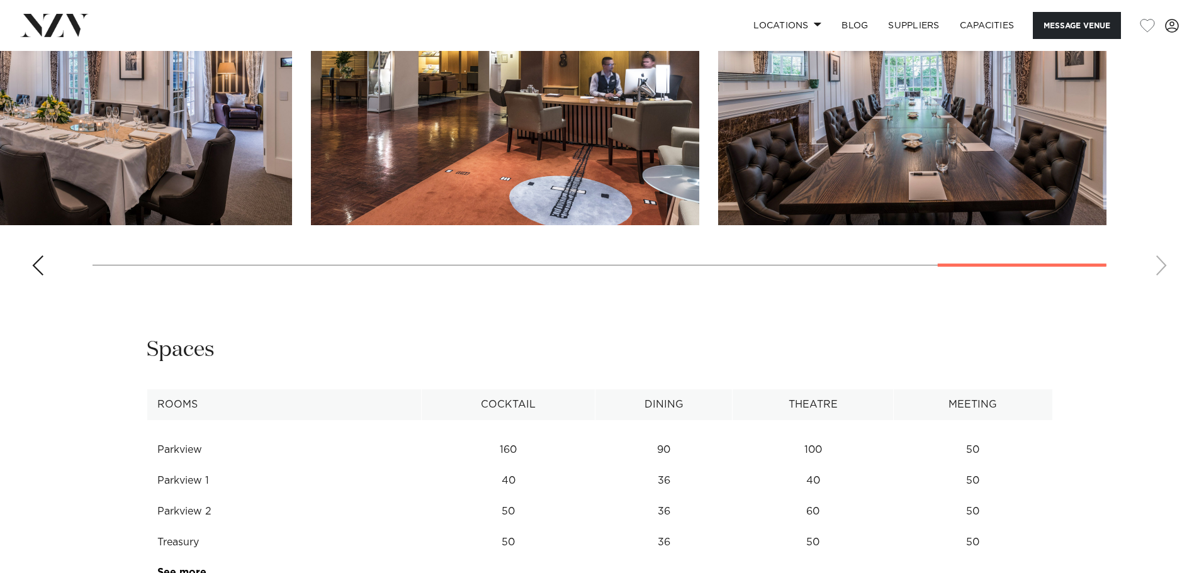
scroll to position [1636, 0]
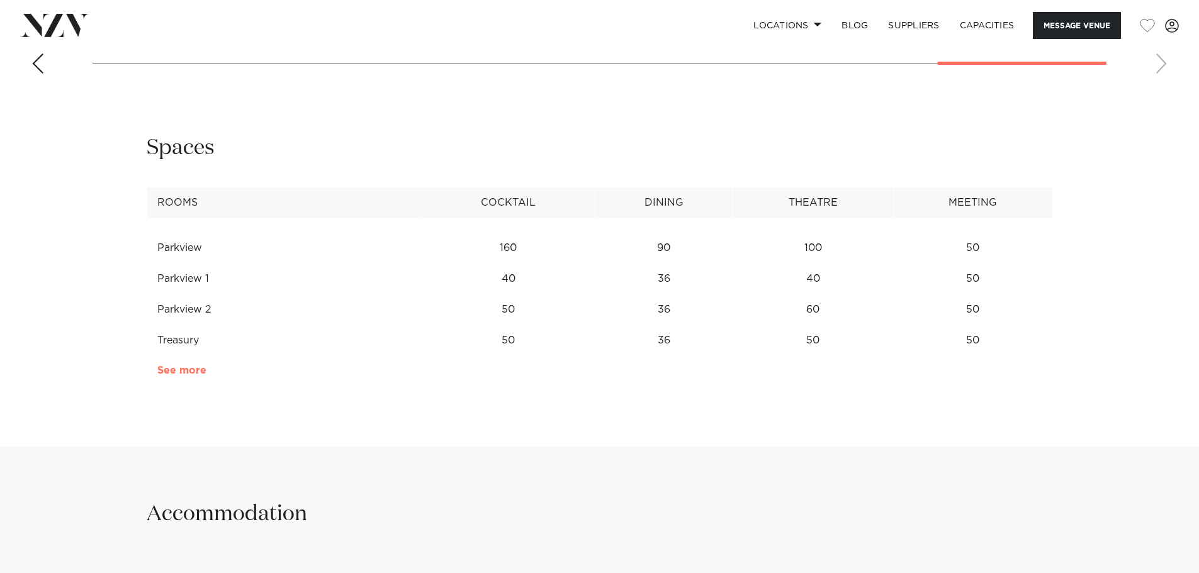
click at [173, 376] on link "See more" at bounding box center [206, 371] width 98 height 10
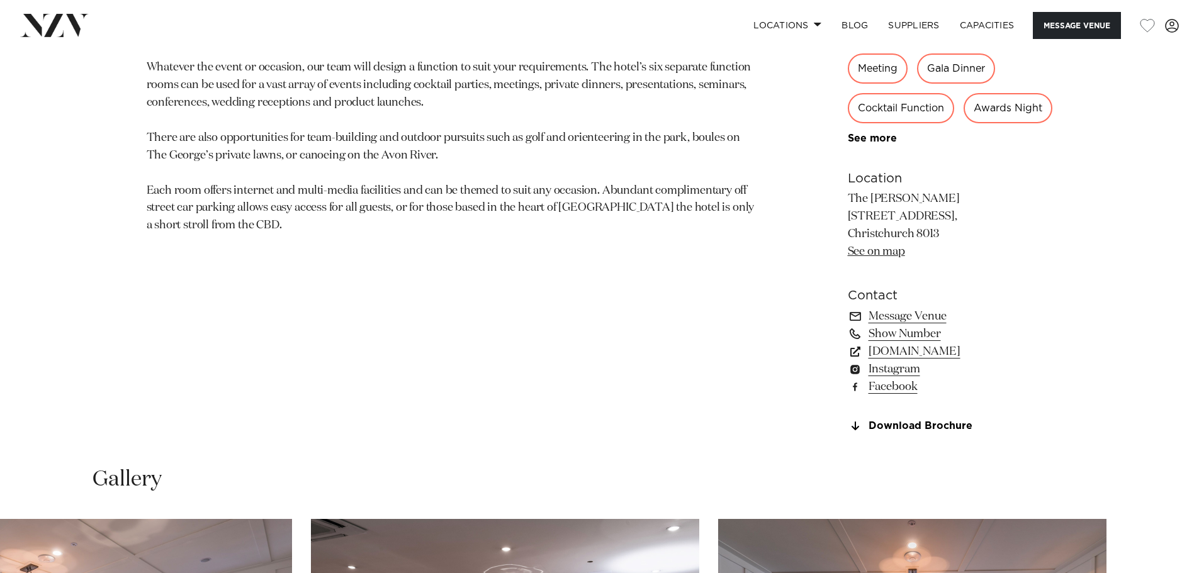
scroll to position [881, 0]
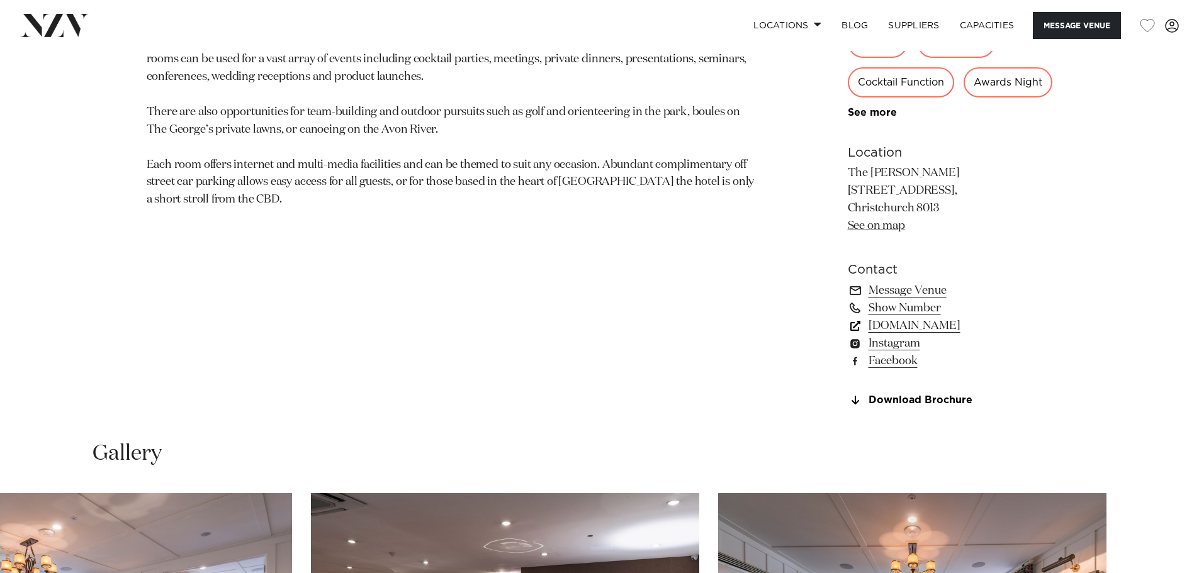
click at [902, 335] on link "www.thegeorge.com" at bounding box center [950, 326] width 205 height 18
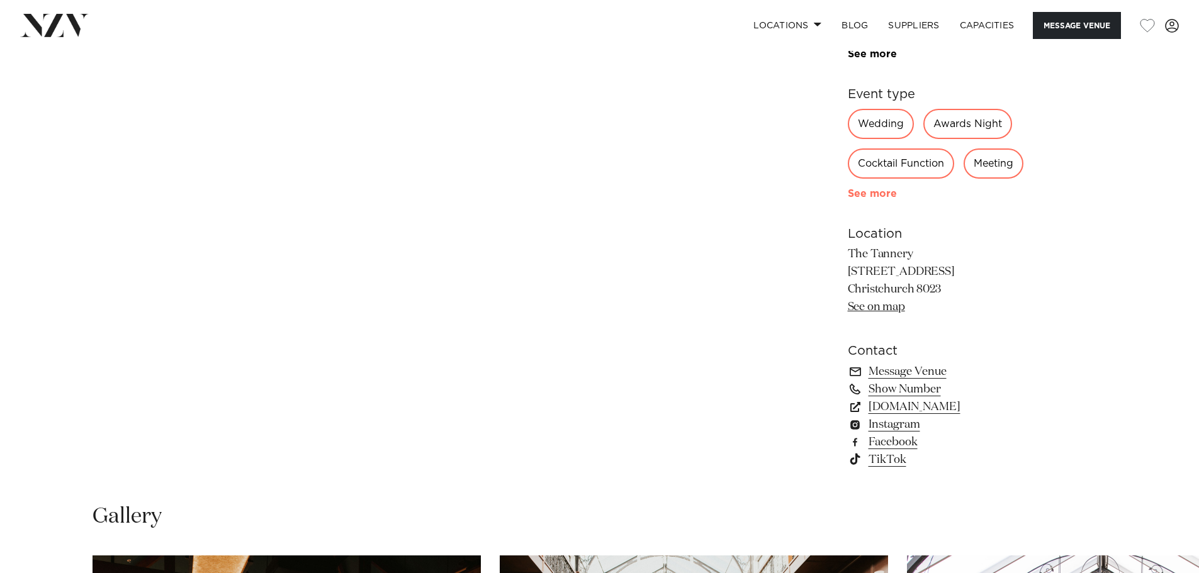
scroll to position [818, 0]
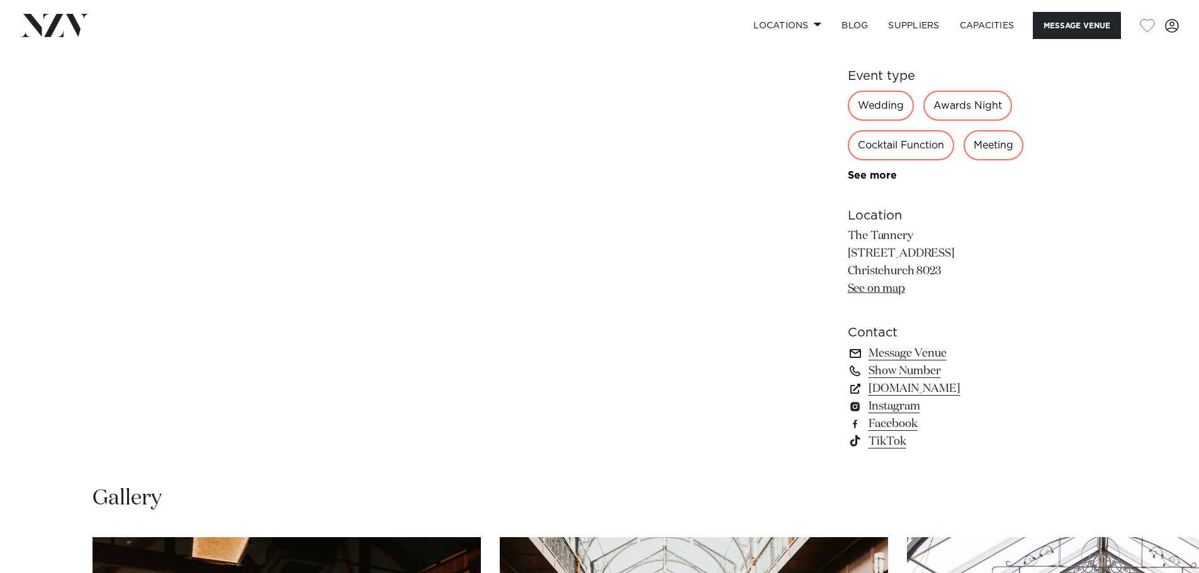
click at [906, 354] on link "Message Venue" at bounding box center [950, 354] width 205 height 18
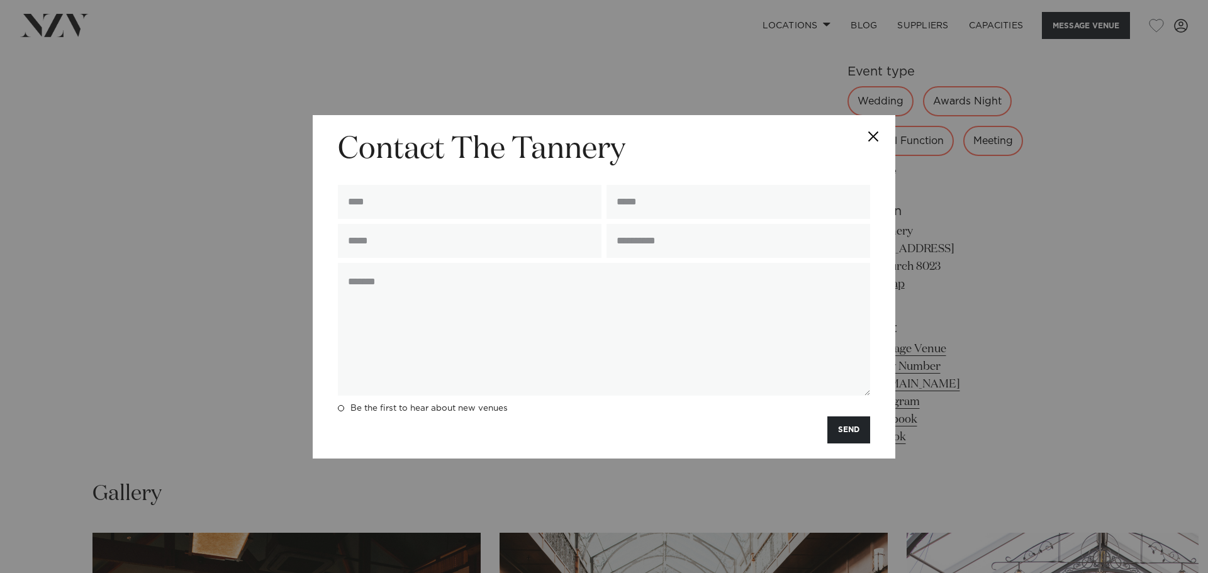
click at [871, 132] on button "Close" at bounding box center [873, 137] width 44 height 44
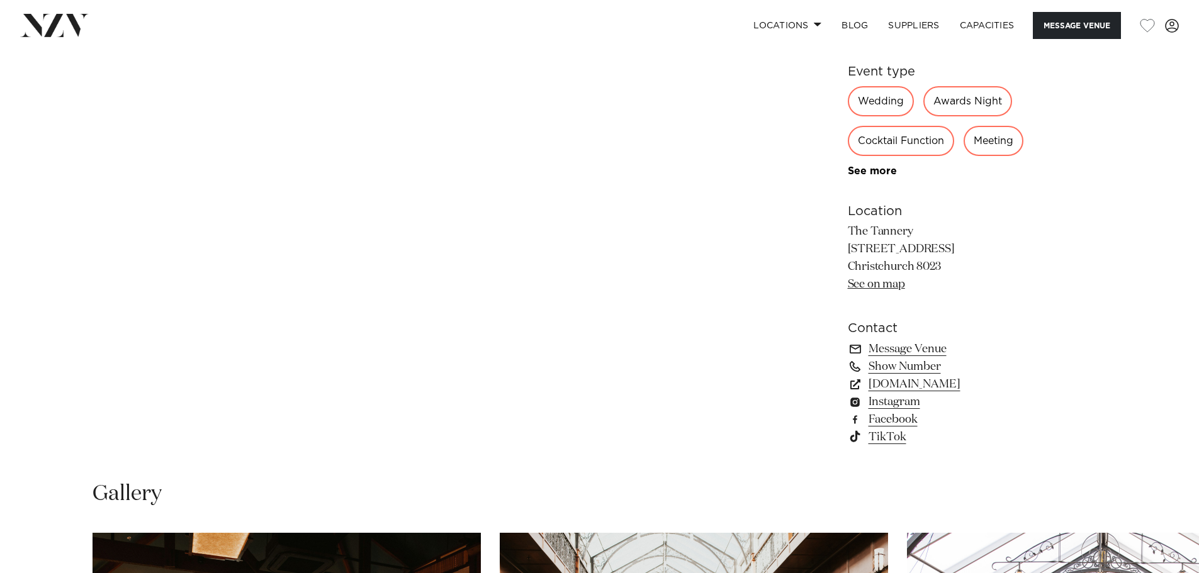
scroll to position [818, 0]
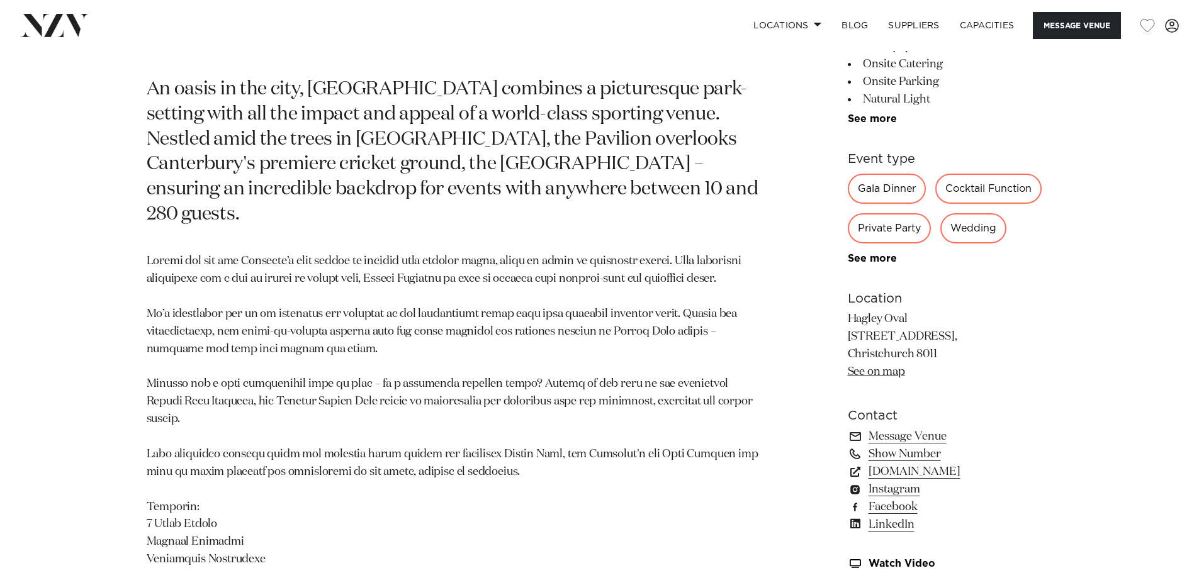
scroll to position [881, 0]
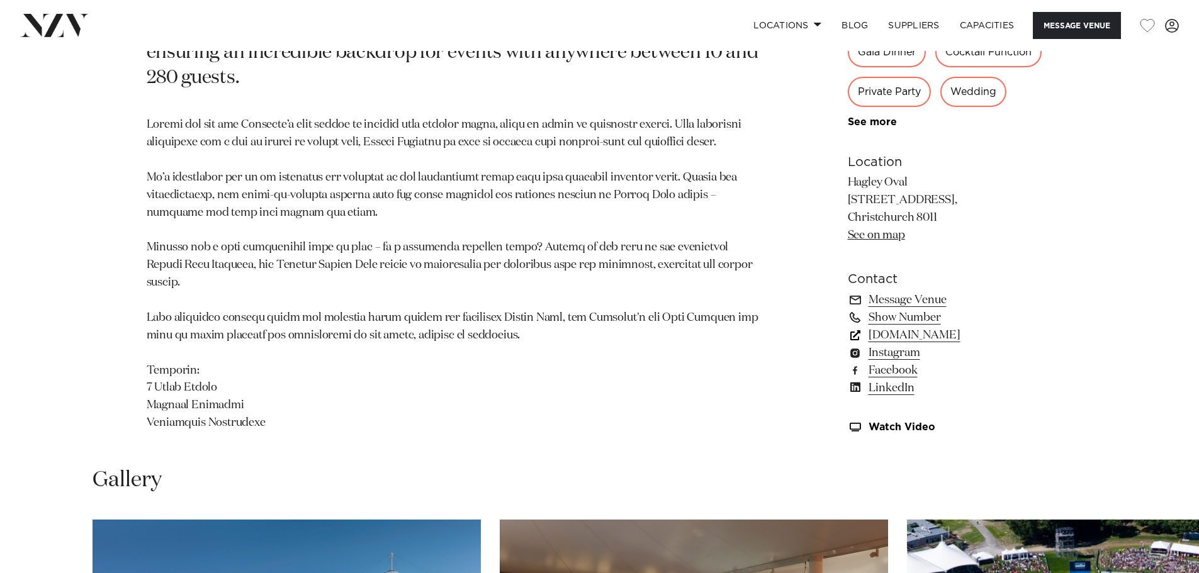
click at [936, 330] on link "www.venuesotautahi.co.nz" at bounding box center [950, 335] width 205 height 18
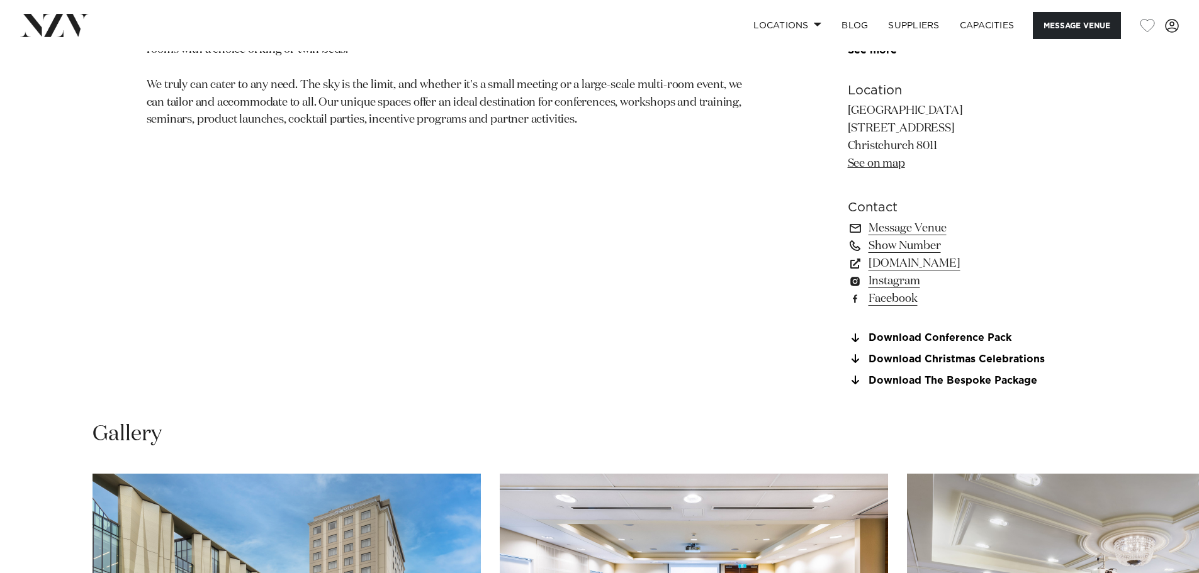
scroll to position [944, 0]
click at [902, 225] on link "Message Venue" at bounding box center [950, 228] width 205 height 18
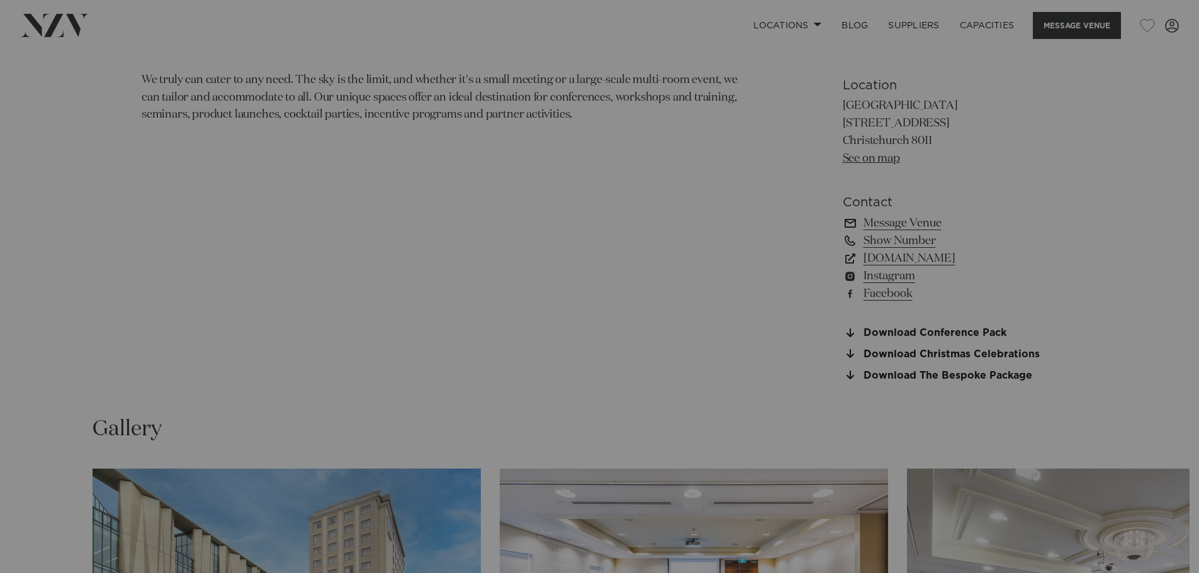
scroll to position [948, 0]
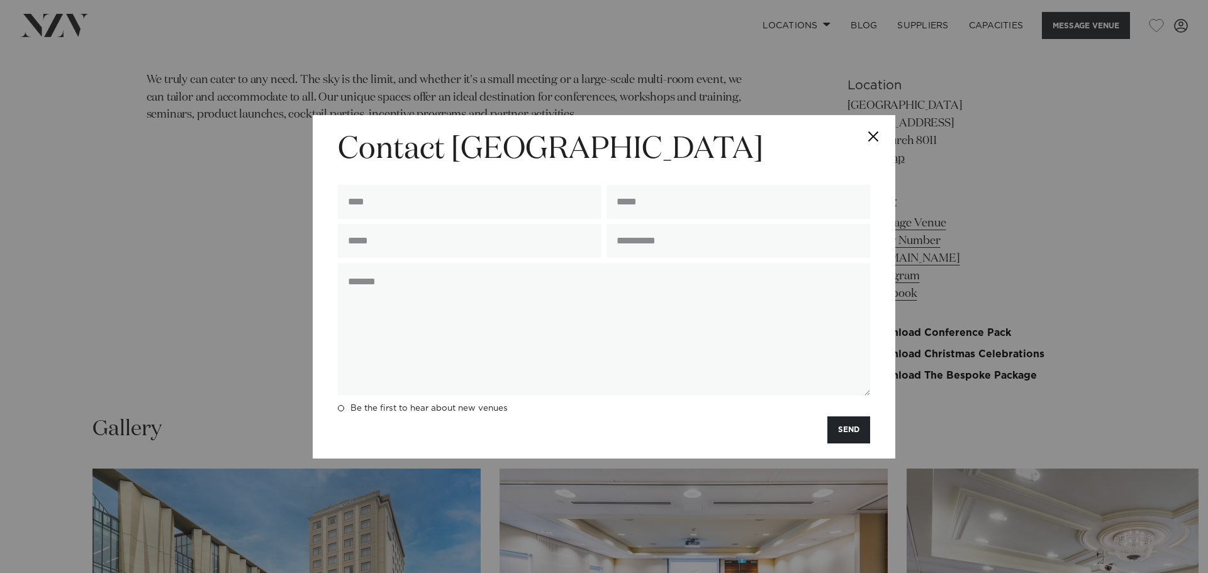
click at [869, 138] on button "Close" at bounding box center [873, 137] width 44 height 44
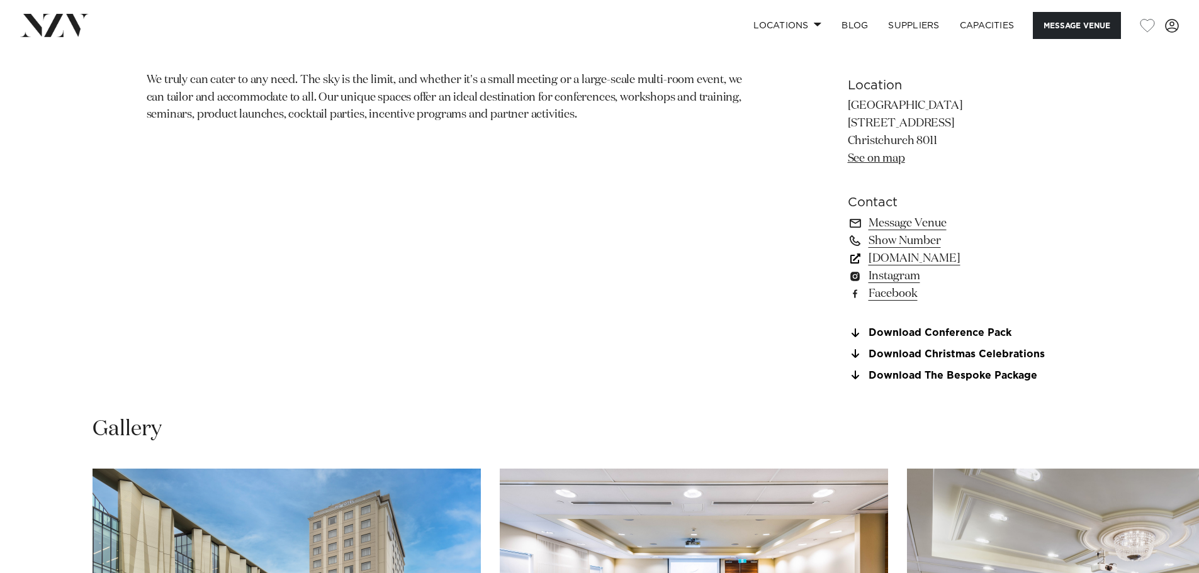
click at [897, 257] on link "meetings.accor.com" at bounding box center [950, 259] width 205 height 18
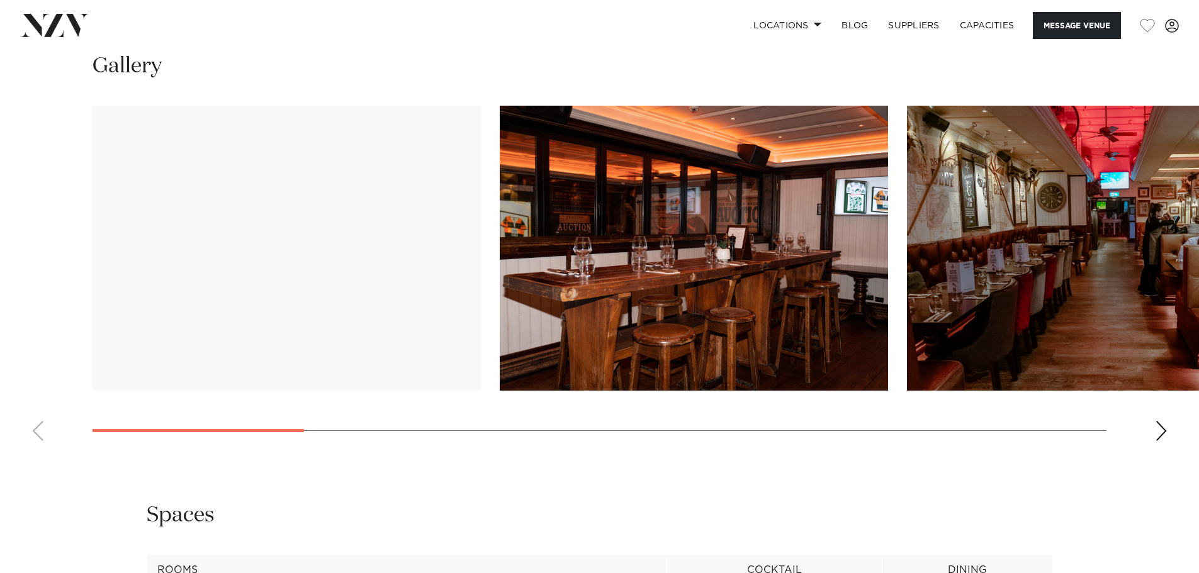
scroll to position [1321, 0]
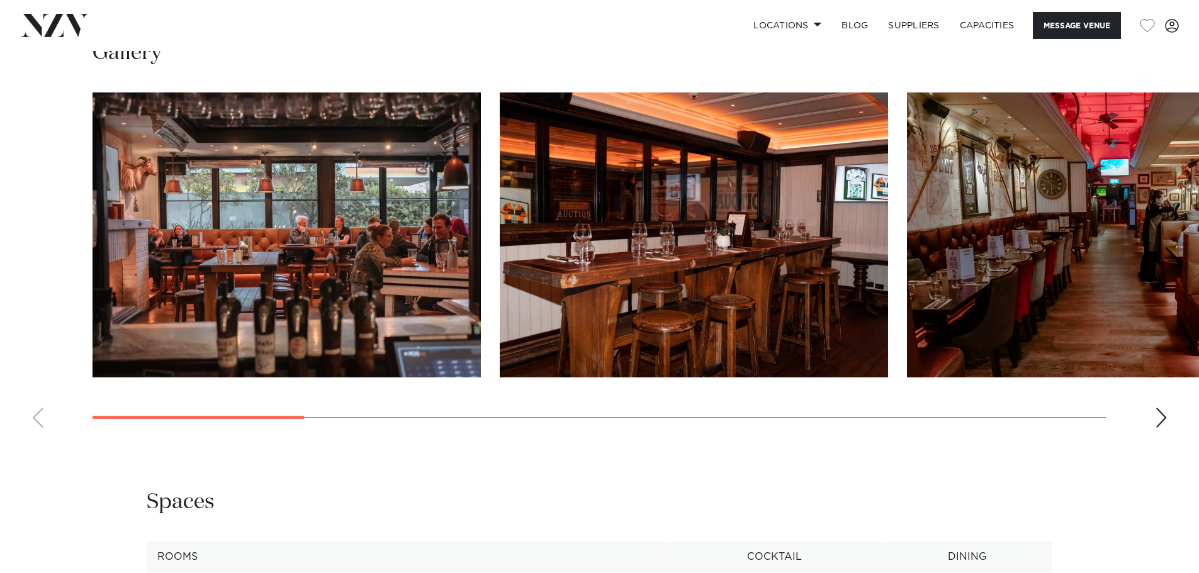
click at [1160, 413] on div "Next slide" at bounding box center [1161, 418] width 13 height 20
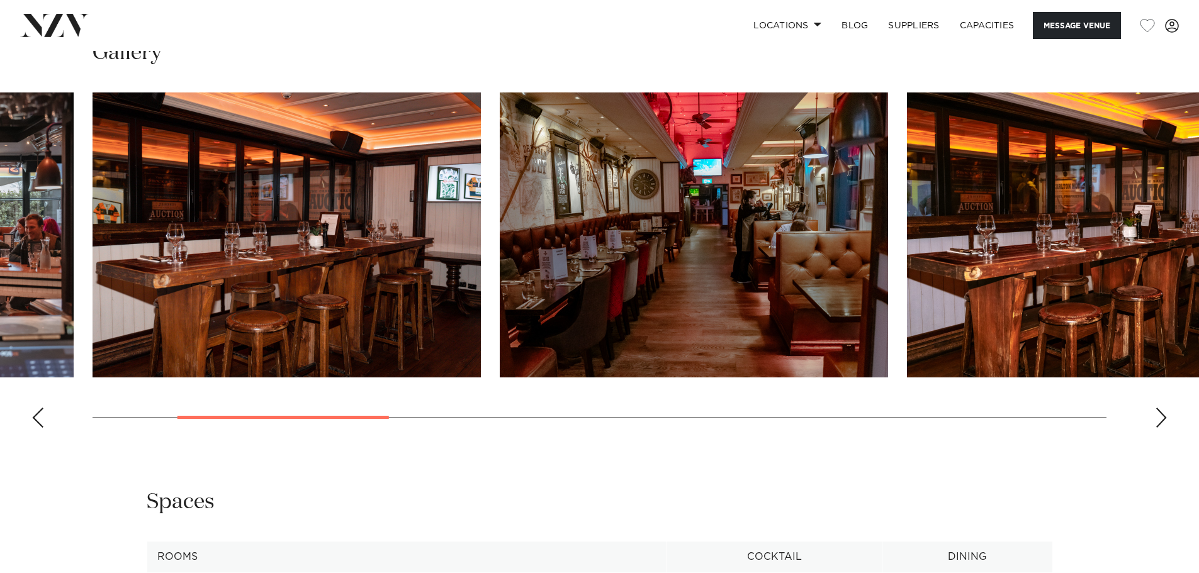
click at [1160, 413] on div "Next slide" at bounding box center [1161, 418] width 13 height 20
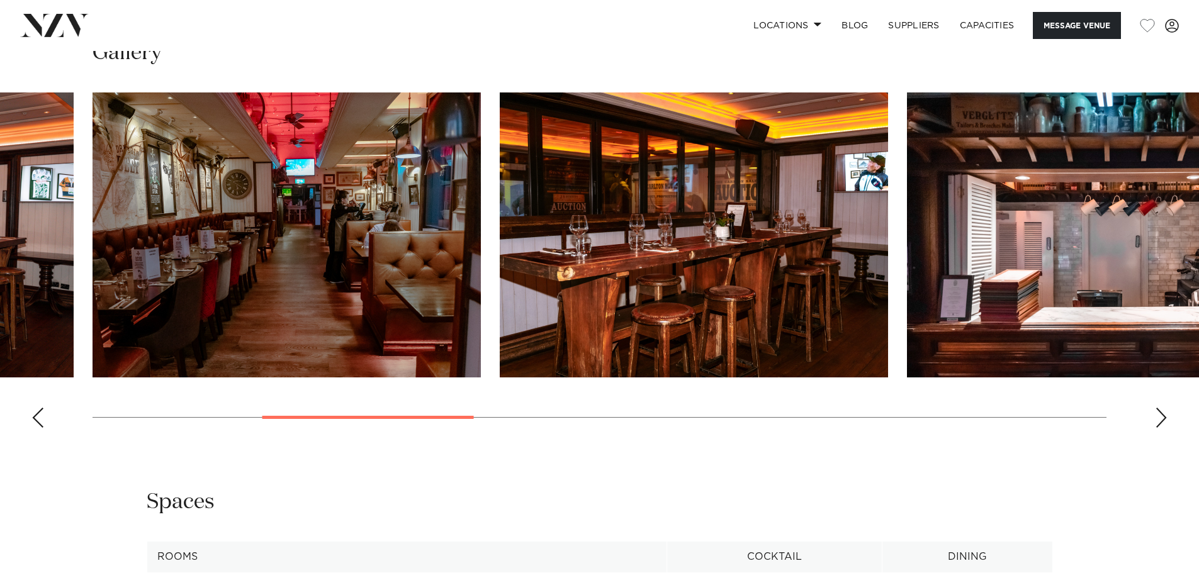
click at [1160, 413] on div "Next slide" at bounding box center [1161, 418] width 13 height 20
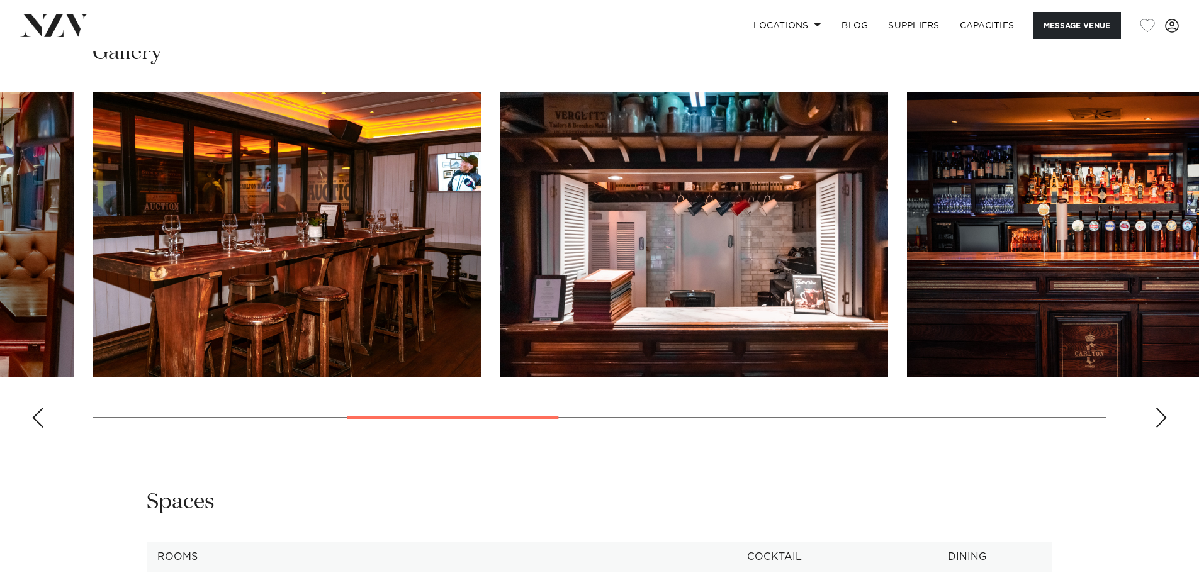
click at [1160, 413] on div "Next slide" at bounding box center [1161, 418] width 13 height 20
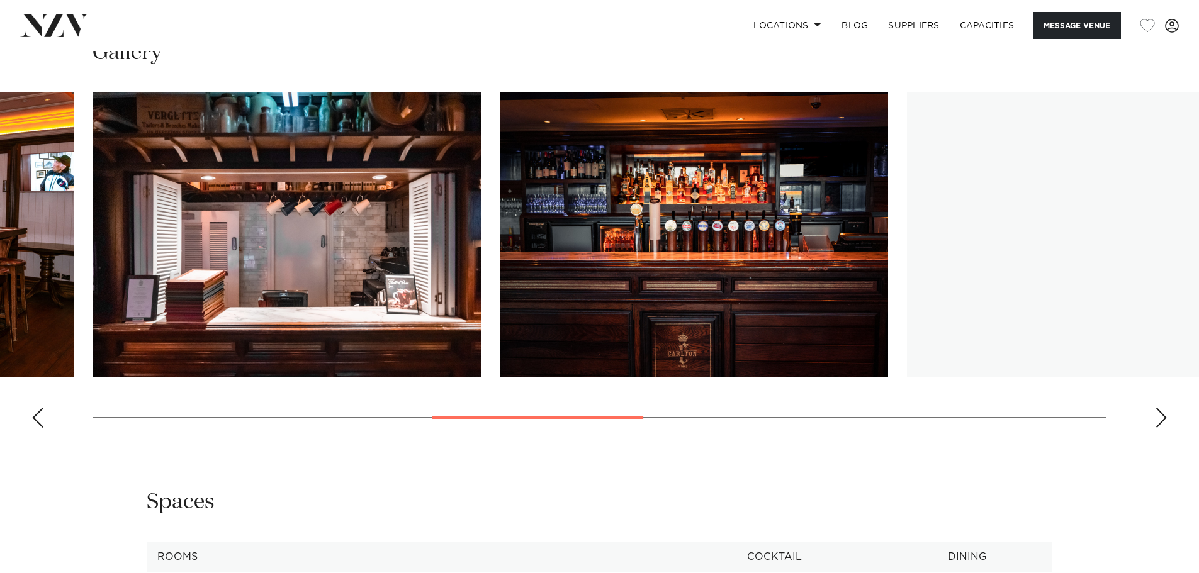
click at [1160, 413] on div "Next slide" at bounding box center [1161, 418] width 13 height 20
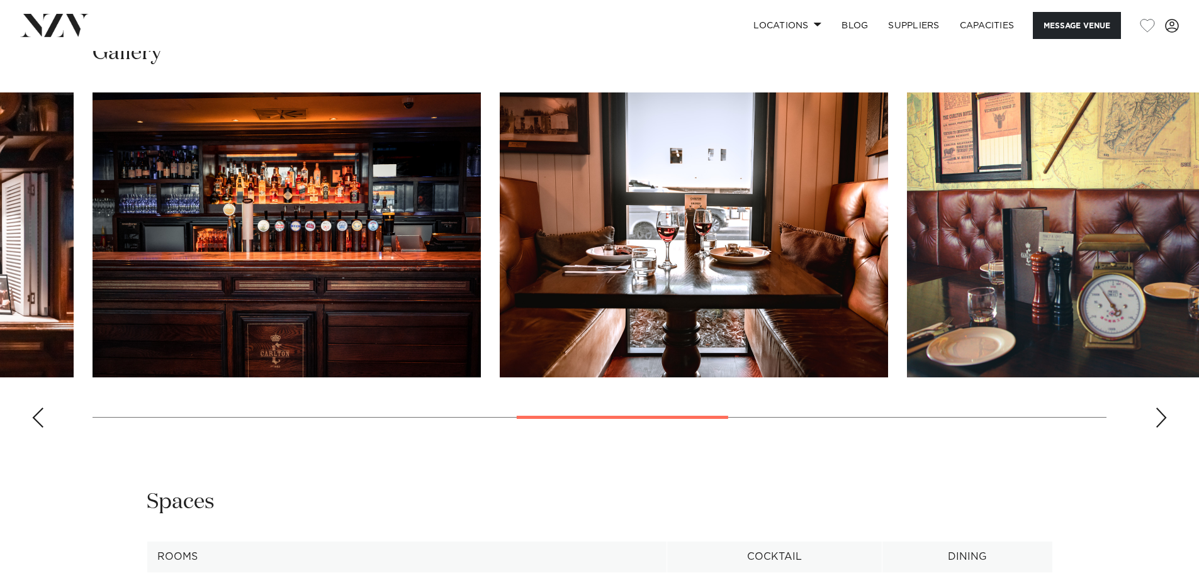
click at [1160, 413] on div "Next slide" at bounding box center [1161, 418] width 13 height 20
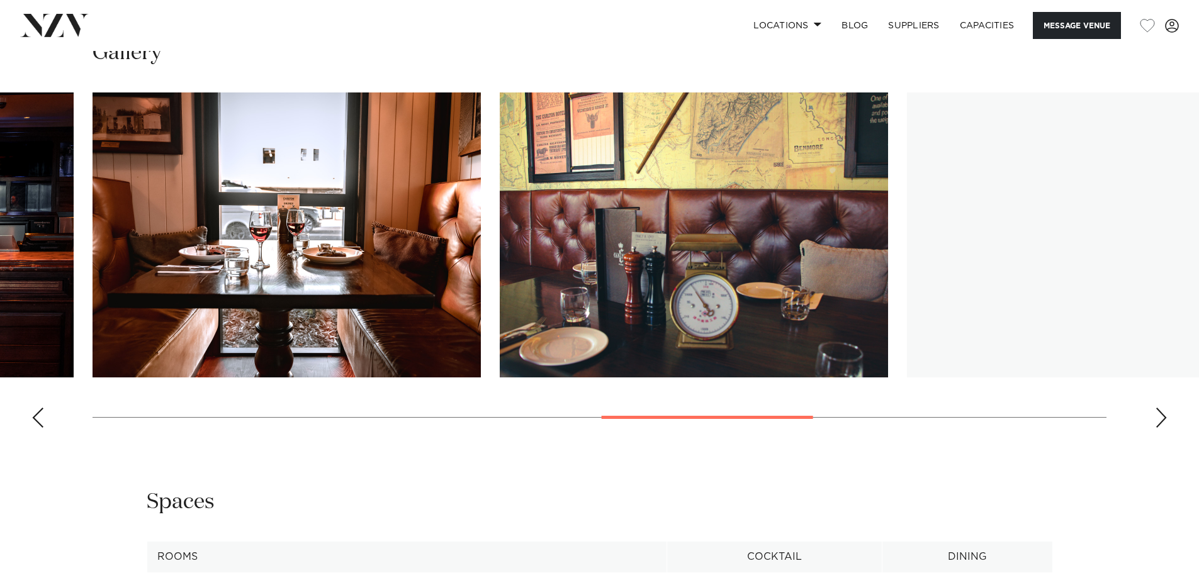
click at [1160, 413] on div "Next slide" at bounding box center [1161, 418] width 13 height 20
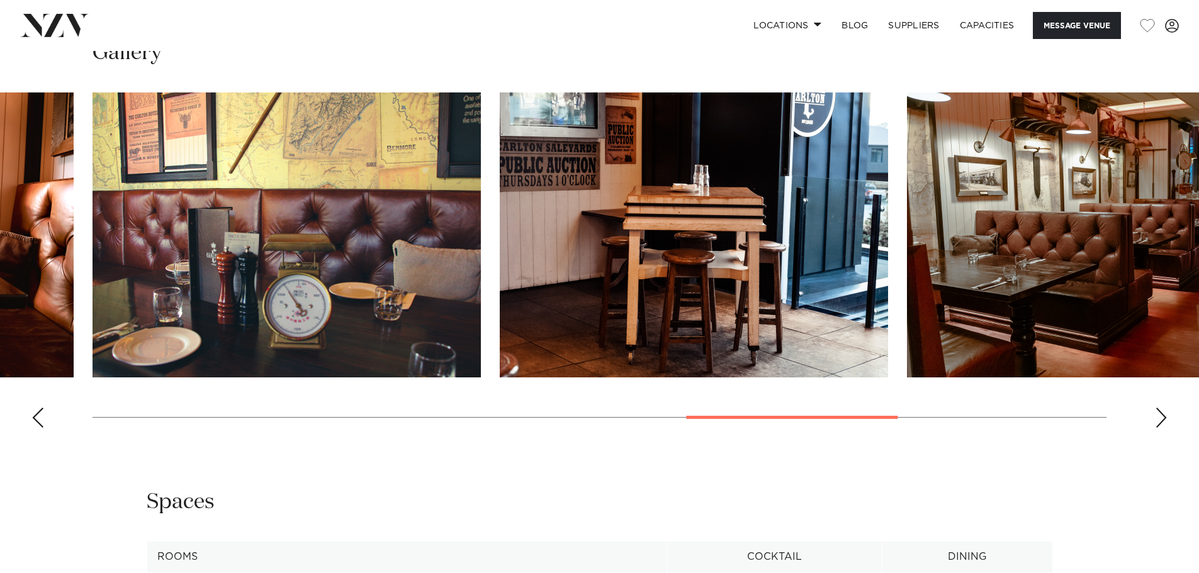
click at [1165, 417] on div "Next slide" at bounding box center [1161, 418] width 13 height 20
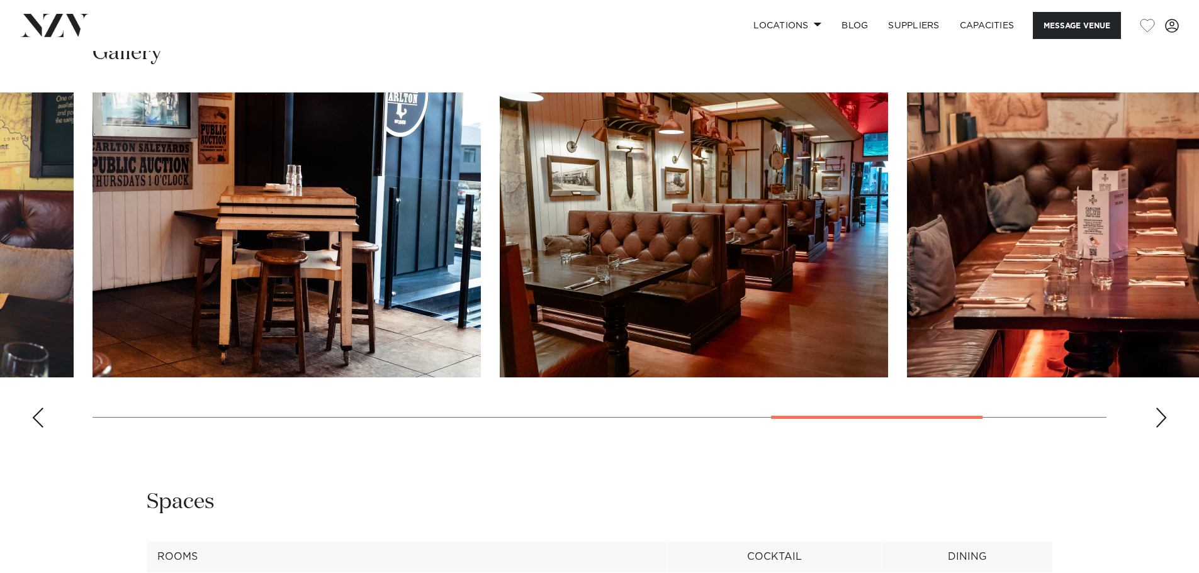
click at [1164, 417] on div "Next slide" at bounding box center [1161, 418] width 13 height 20
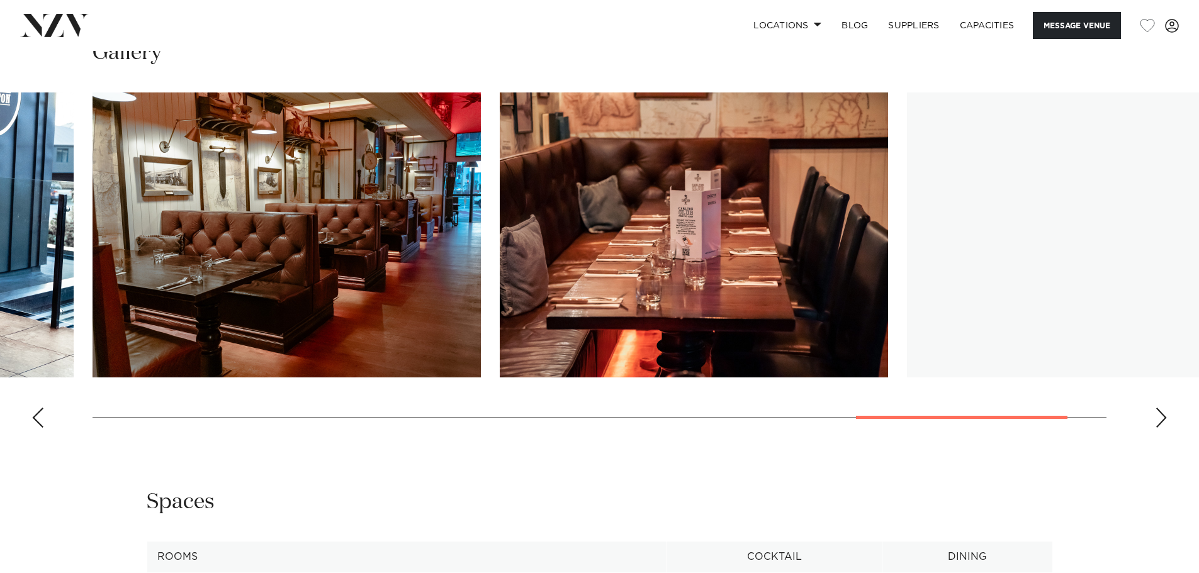
click at [1164, 418] on div "Next slide" at bounding box center [1161, 418] width 13 height 20
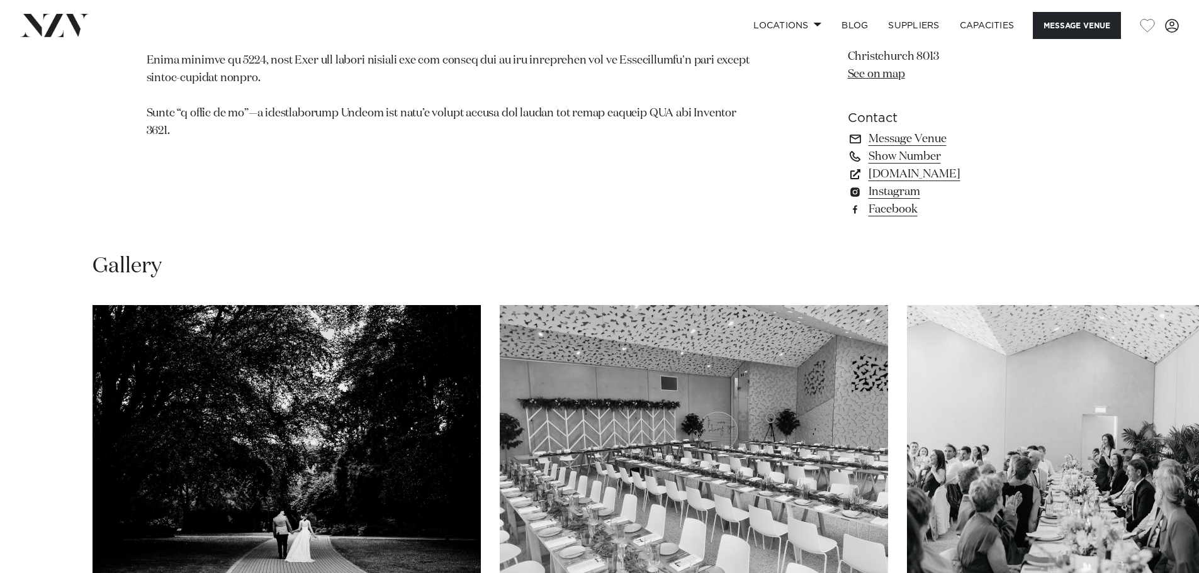
scroll to position [1258, 0]
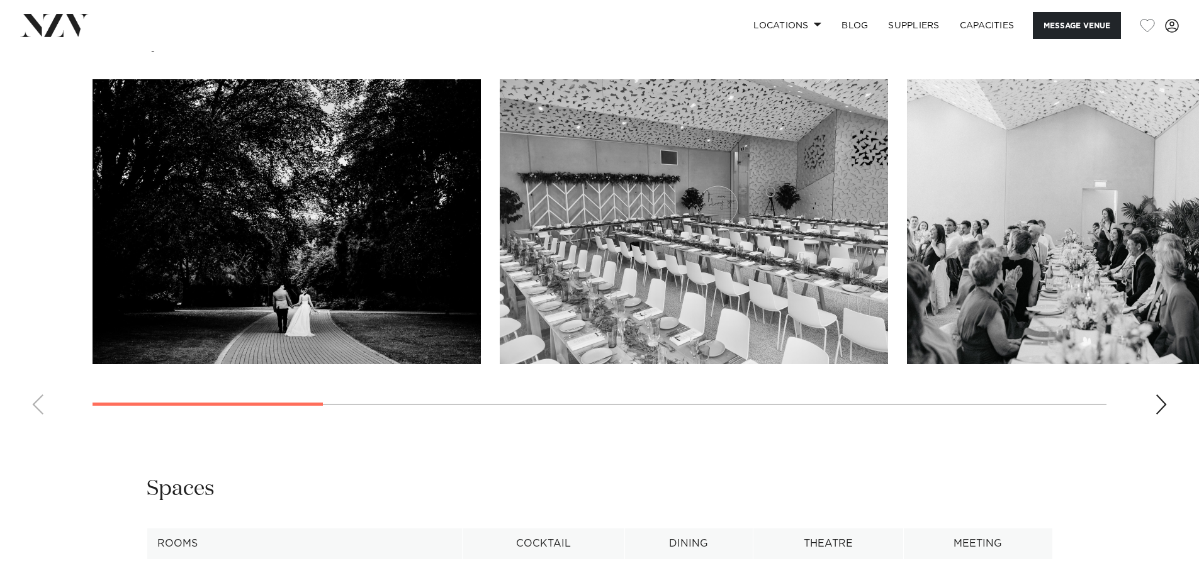
click at [1163, 401] on div "Next slide" at bounding box center [1161, 404] width 13 height 20
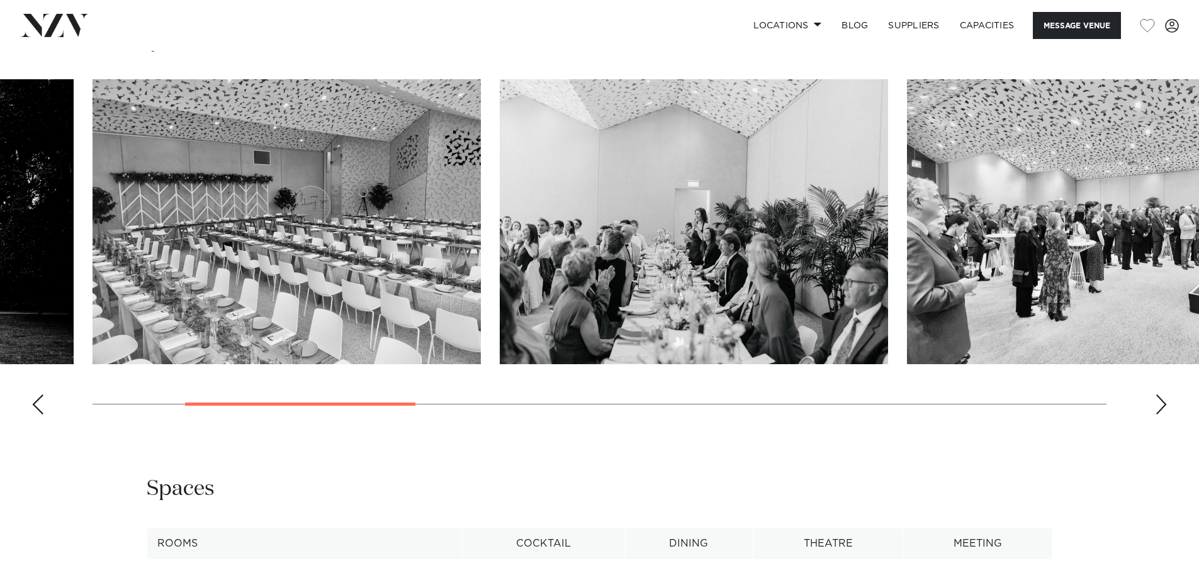
click at [1163, 401] on div "Next slide" at bounding box center [1161, 404] width 13 height 20
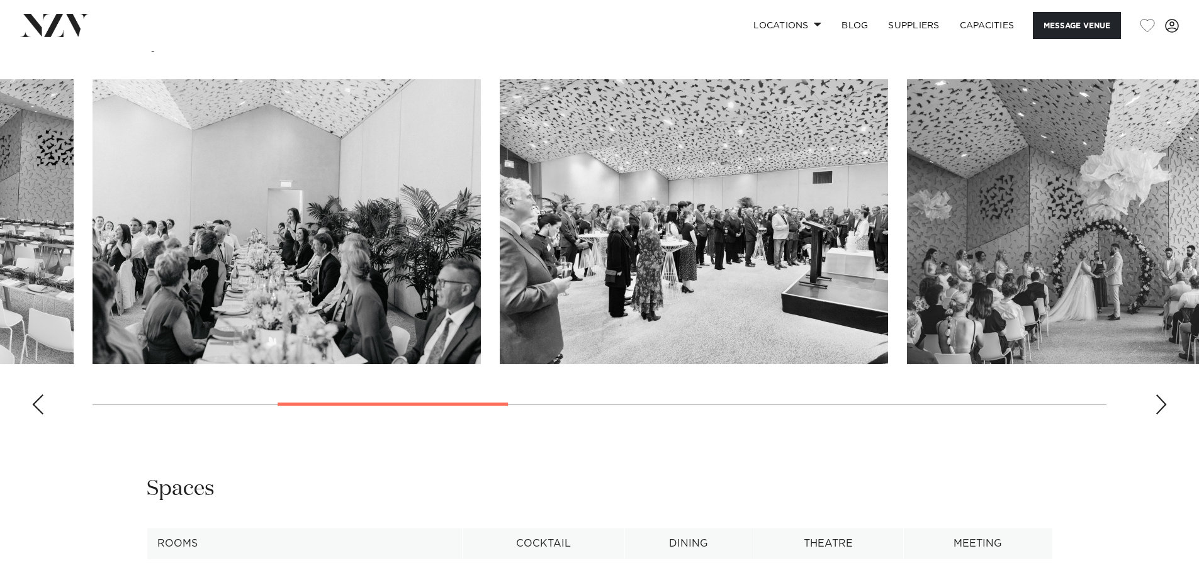
click at [1163, 401] on div "Next slide" at bounding box center [1161, 404] width 13 height 20
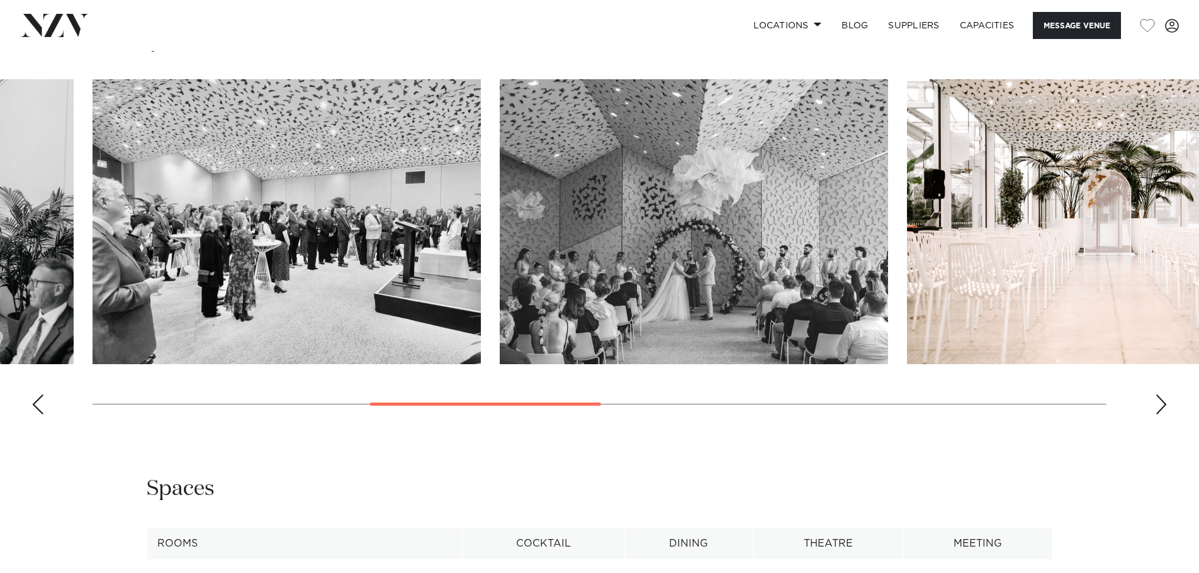
click at [1163, 401] on div "Next slide" at bounding box center [1161, 404] width 13 height 20
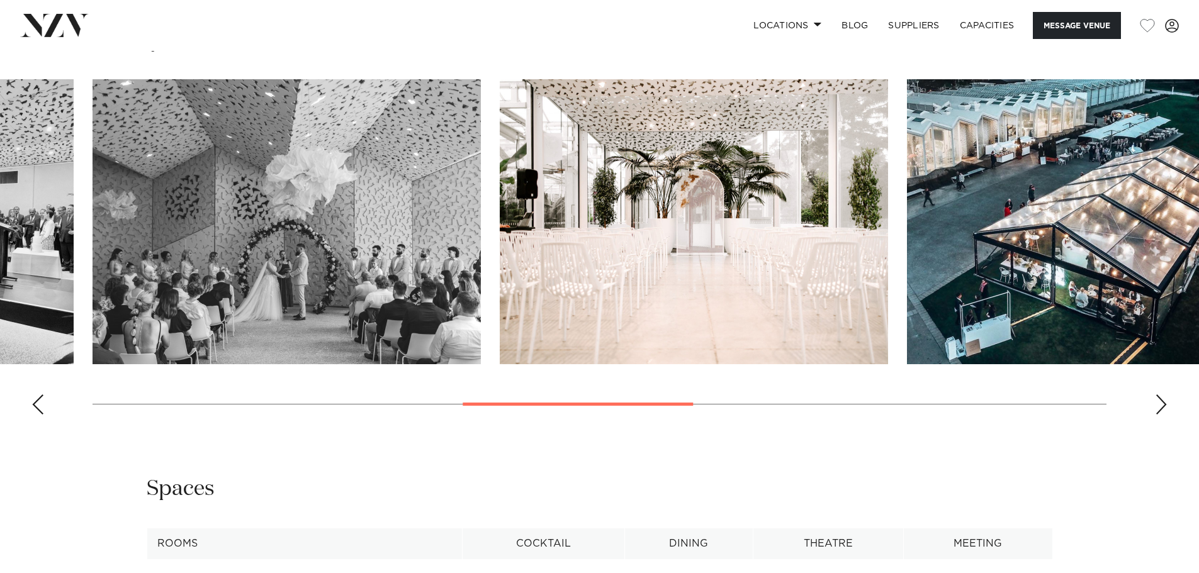
click at [1163, 400] on div "Next slide" at bounding box center [1161, 404] width 13 height 20
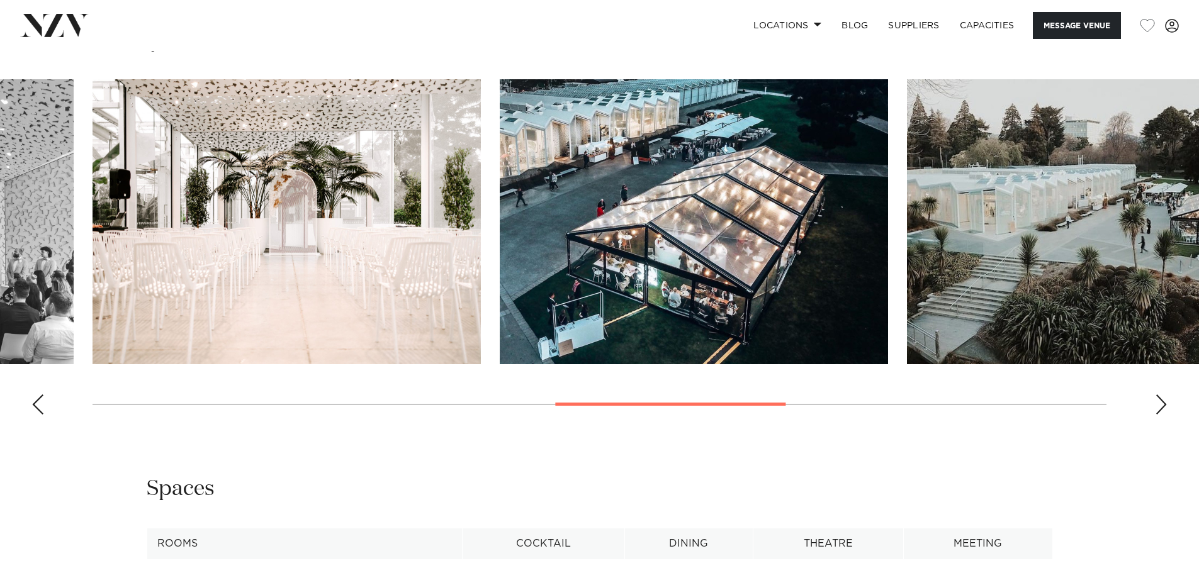
click at [1163, 400] on div "Next slide" at bounding box center [1161, 404] width 13 height 20
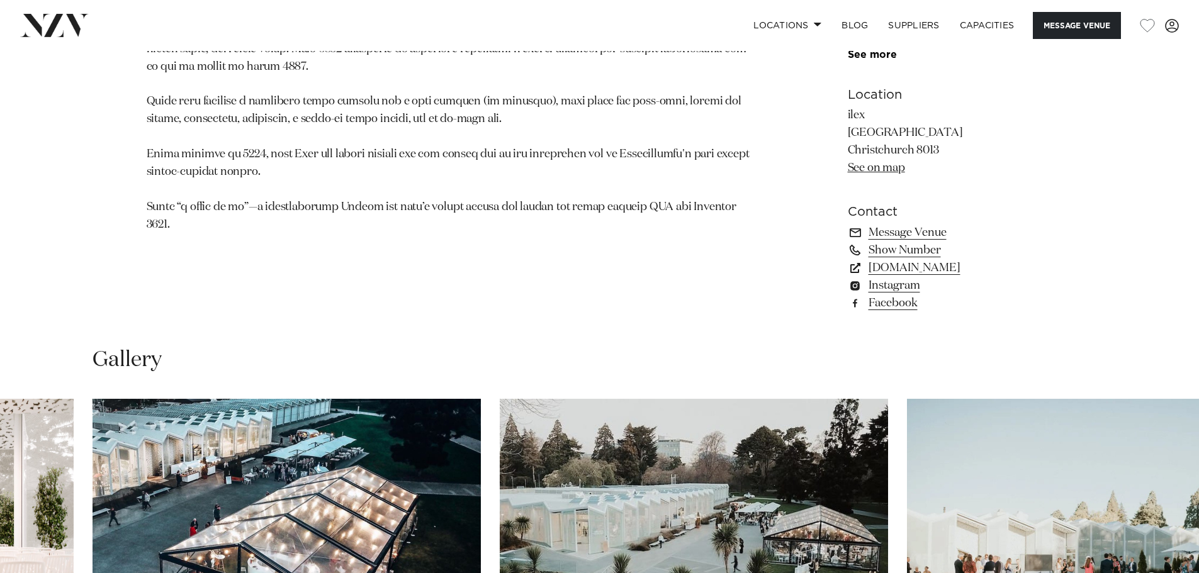
scroll to position [755, 0]
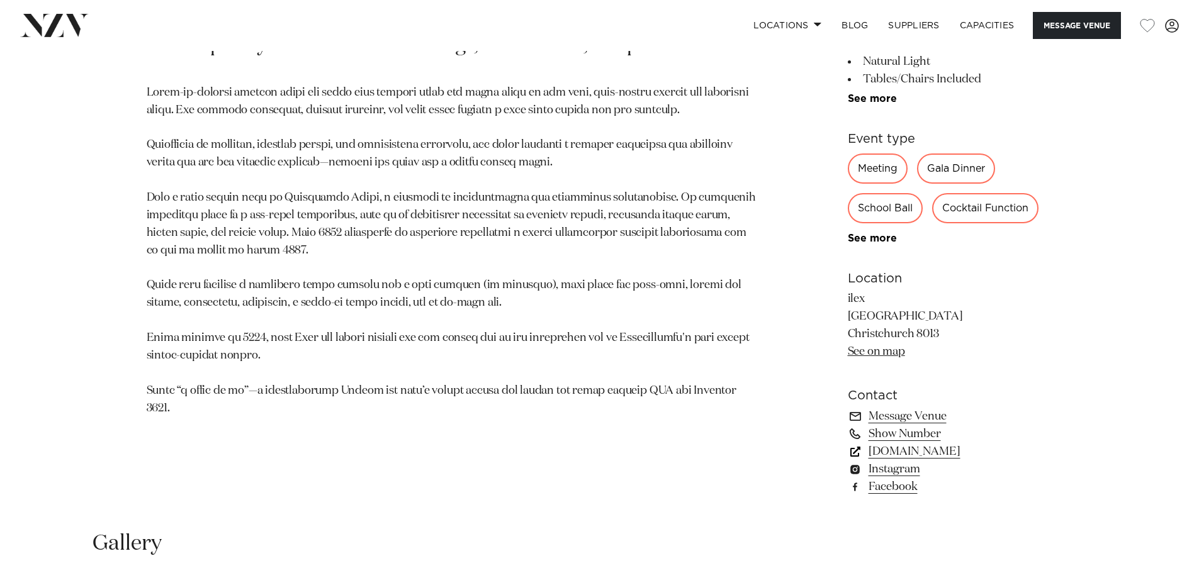
click at [898, 452] on link "[DOMAIN_NAME]" at bounding box center [950, 452] width 205 height 18
